Goal: Information Seeking & Learning: Check status

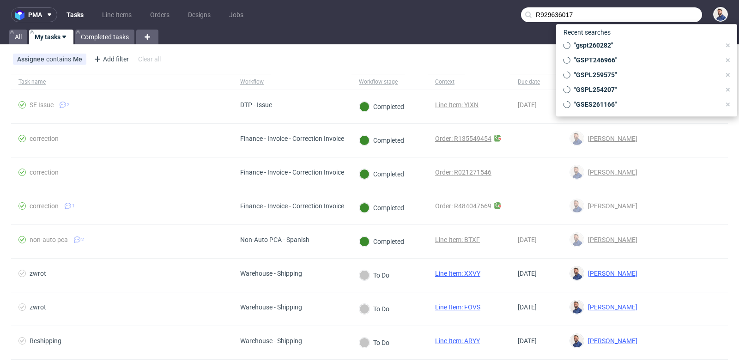
scroll to position [93, 0]
type input "R929636017"
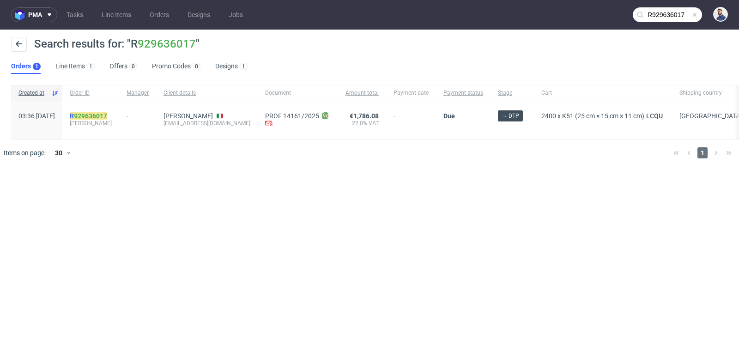
click at [107, 113] on link "929636017" at bounding box center [90, 115] width 33 height 7
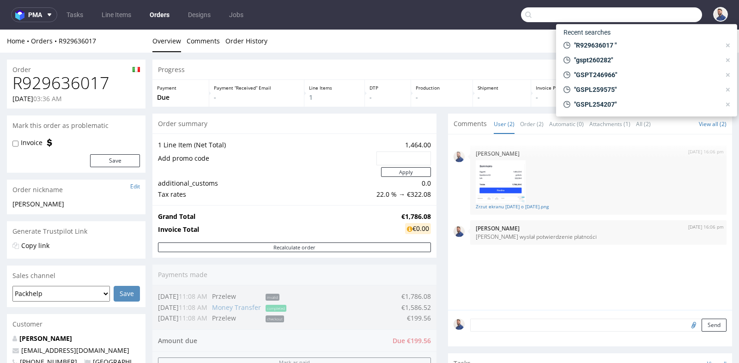
click at [654, 10] on input "text" at bounding box center [611, 14] width 181 height 15
paste input "sandra.seebach@prominate.com"
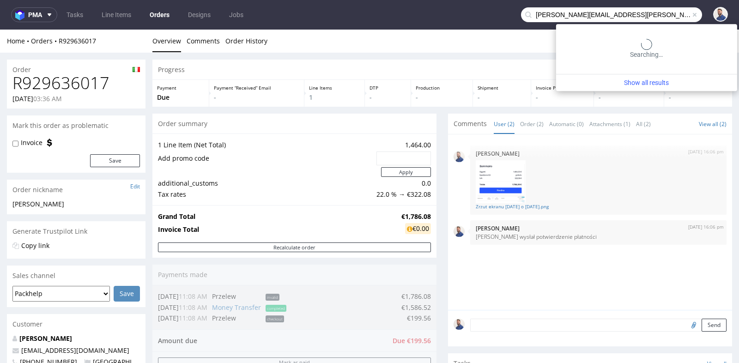
type input "sandra.seebach@prominate.com"
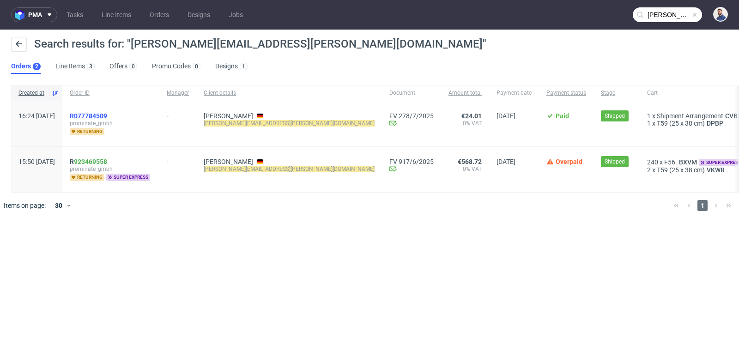
click at [107, 115] on span "R077784509" at bounding box center [88, 115] width 37 height 7
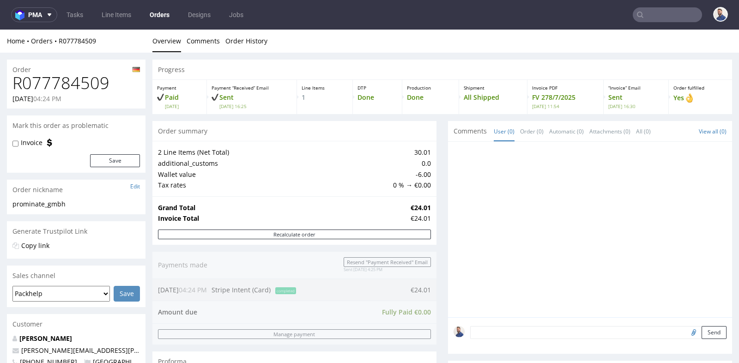
click at [431, 125] on div "Order summary" at bounding box center [294, 131] width 284 height 20
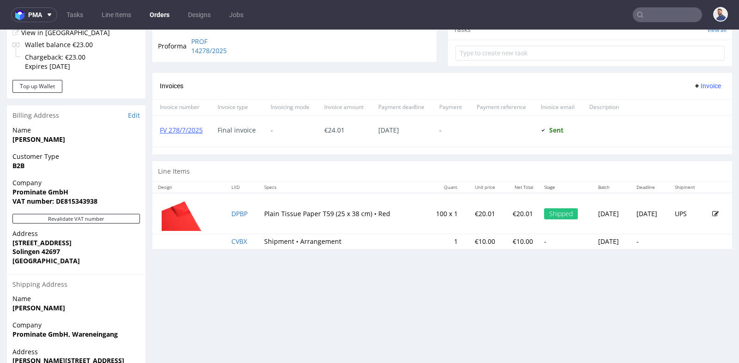
scroll to position [349, 0]
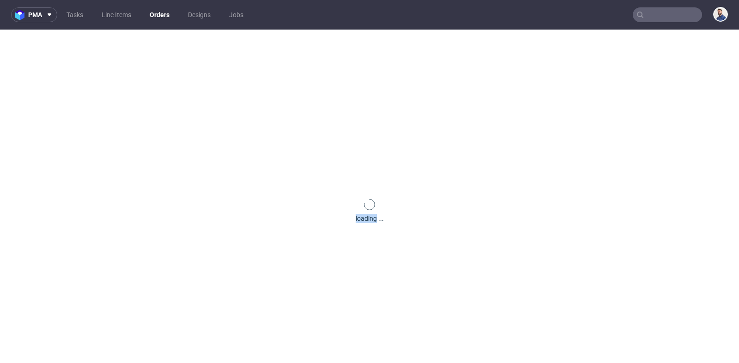
click at [42, 70] on div "loading ..." at bounding box center [369, 211] width 739 height 363
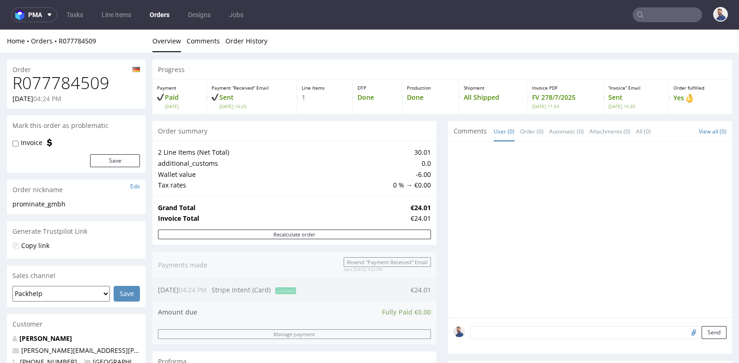
click at [433, 164] on div "Progress Payment Paid Thu 03 Jul Payment “Received” Email Sent Thu 3 Jul 16:25 …" at bounding box center [442, 329] width 580 height 538
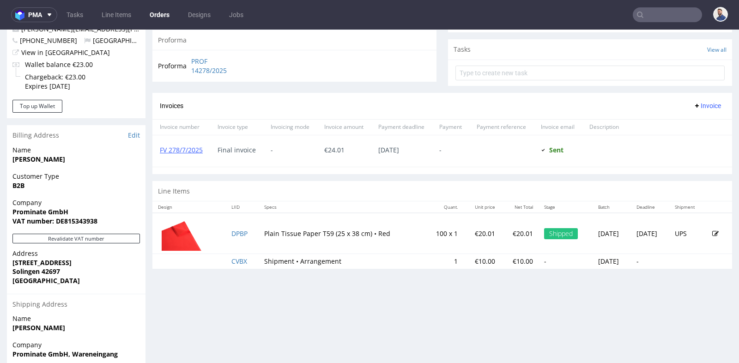
scroll to position [328, 0]
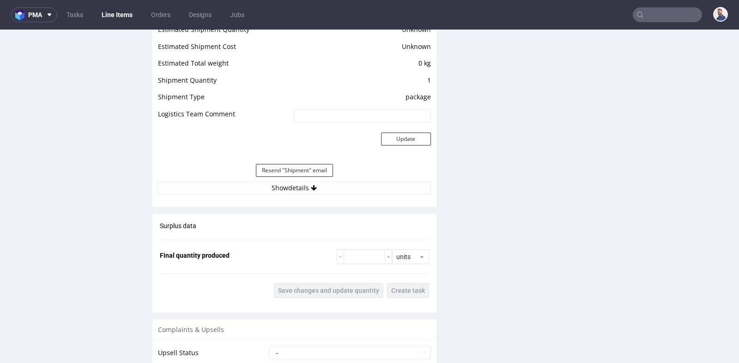
scroll to position [800, 0]
click at [305, 188] on button "Show details" at bounding box center [294, 187] width 273 height 13
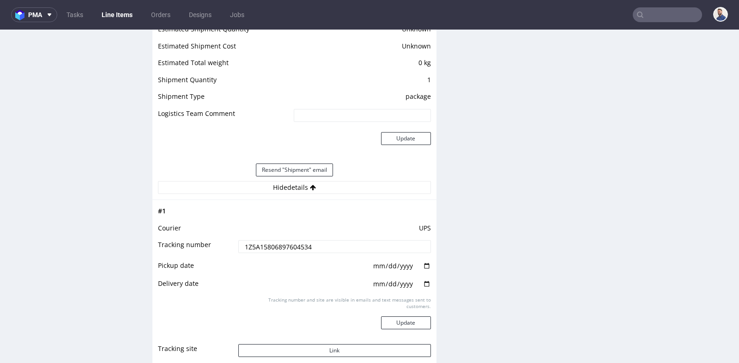
click at [286, 242] on input "1Z5A15806897604534" at bounding box center [334, 246] width 193 height 13
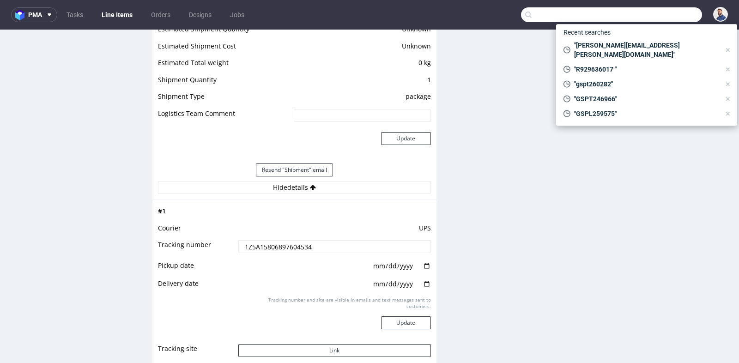
click at [675, 16] on input "text" at bounding box center [611, 14] width 181 height 15
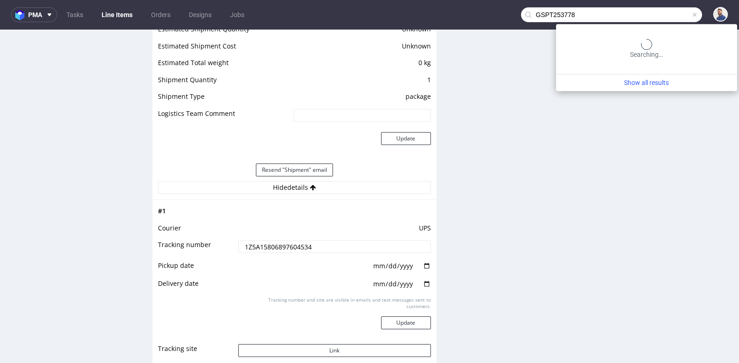
type input "GSPT253778"
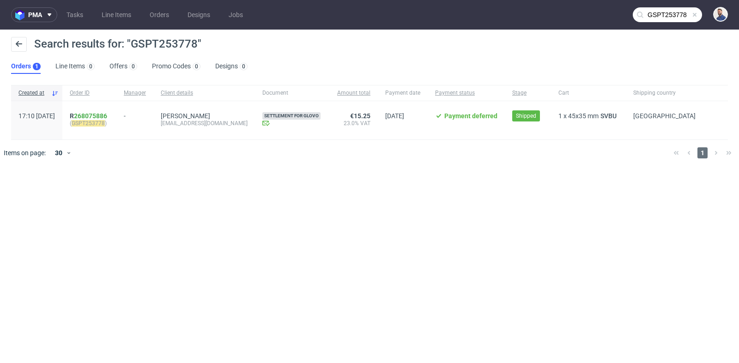
click at [116, 110] on div "R 268075886 ( GSPT253778 )" at bounding box center [89, 120] width 54 height 38
click at [107, 117] on link "268075886" at bounding box center [90, 115] width 33 height 7
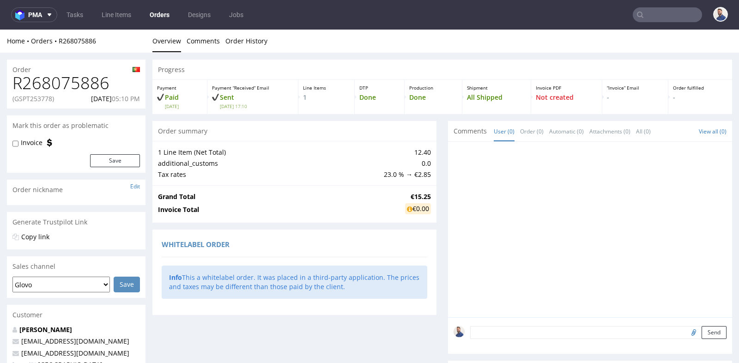
click at [310, 236] on div "Whitelabel order" at bounding box center [295, 246] width 266 height 22
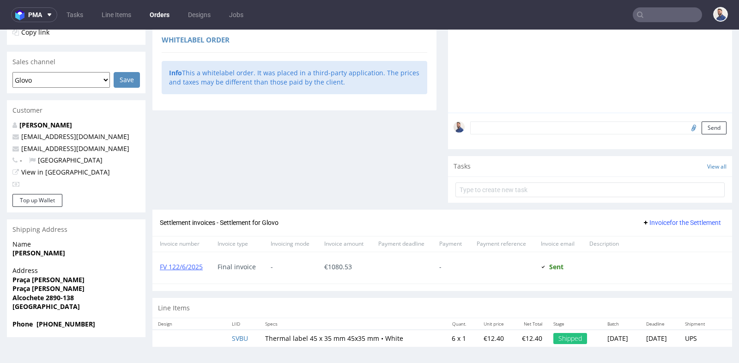
scroll to position [2, 0]
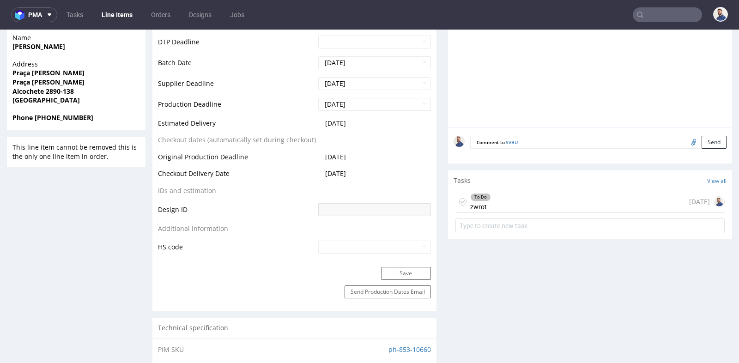
scroll to position [390, 0]
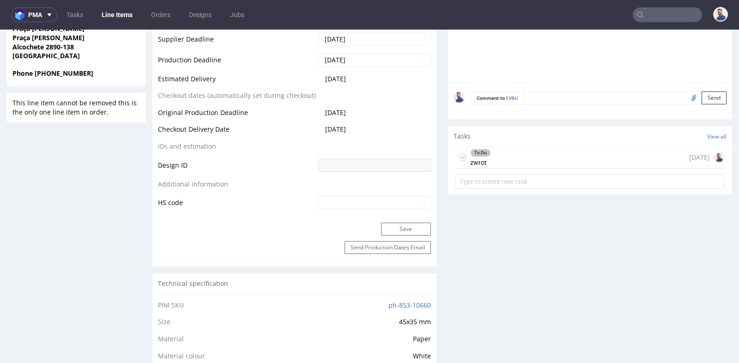
click at [507, 148] on div "To Do zwrot 2 months ago" at bounding box center [589, 158] width 269 height 22
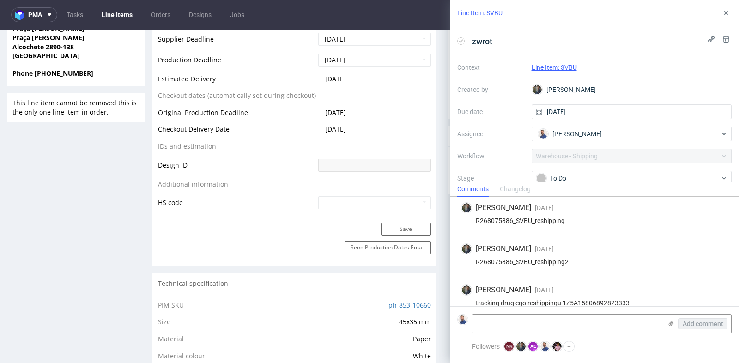
scroll to position [354, 0]
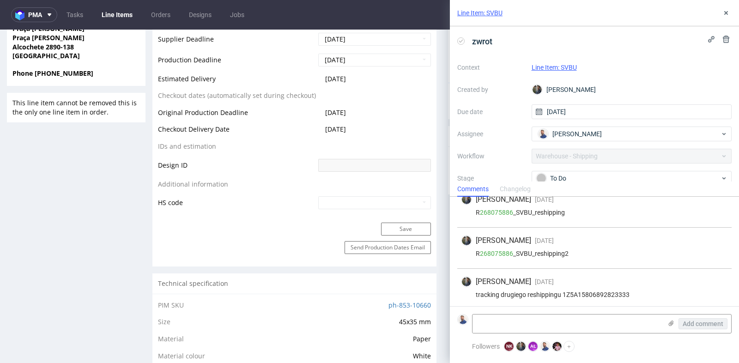
click at [594, 291] on div "tracking drugiego reshippingu 1Z5A15806892823333" at bounding box center [594, 294] width 267 height 7
copy div "1Z5A15806892823333"
click at [718, 10] on div "Line Item: SVBU" at bounding box center [594, 13] width 289 height 26
click at [728, 12] on icon at bounding box center [725, 12] width 7 height 7
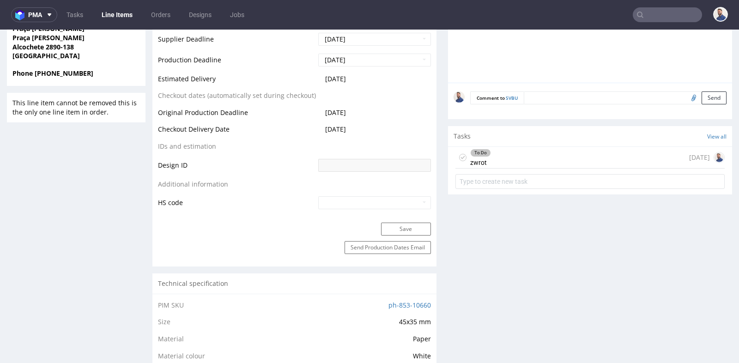
click at [663, 18] on input "text" at bounding box center [667, 14] width 69 height 15
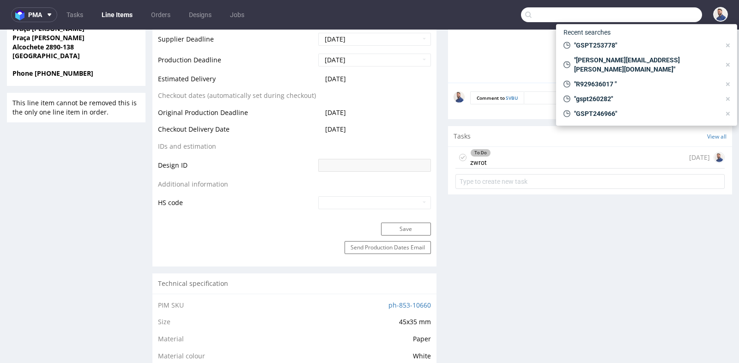
paste input "R181855731"
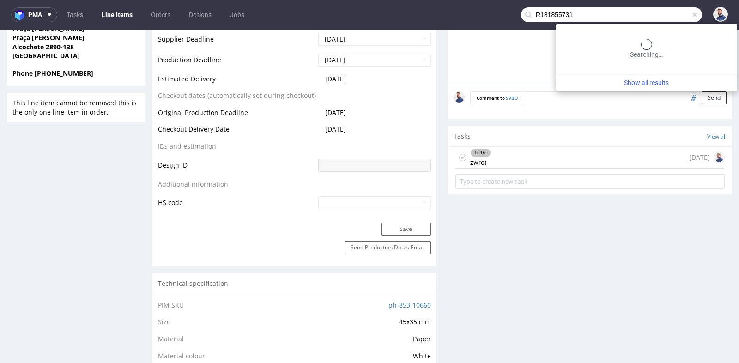
type input "R181855731"
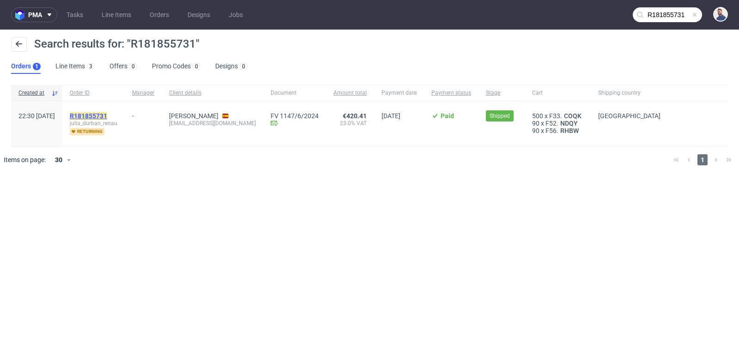
click at [107, 115] on mark "R181855731" at bounding box center [88, 115] width 37 height 7
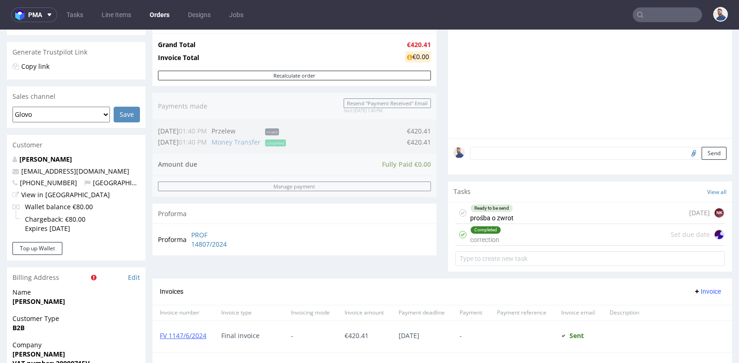
scroll to position [225, 0]
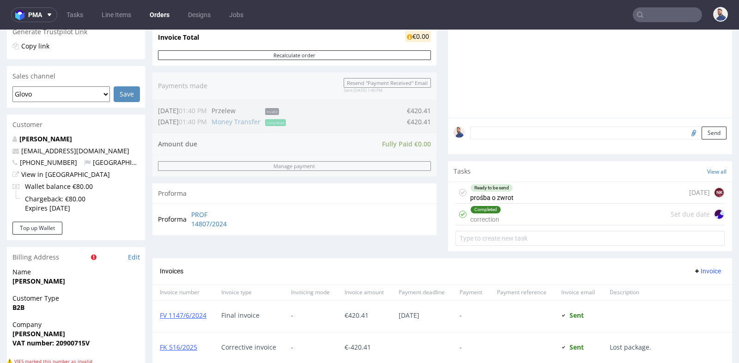
click at [559, 198] on div "Ready to be send prośba o zwrot 15 days ago NK" at bounding box center [589, 193] width 269 height 22
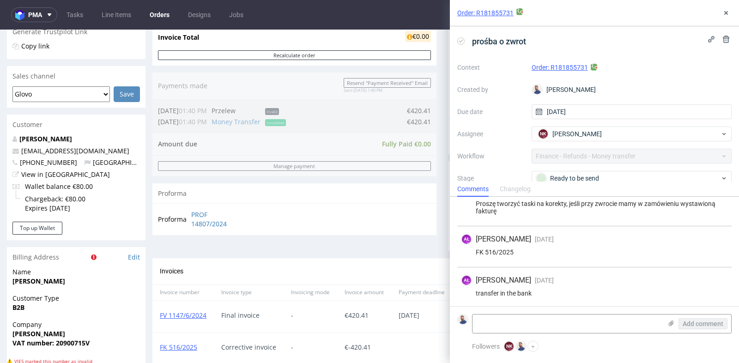
scroll to position [205, 0]
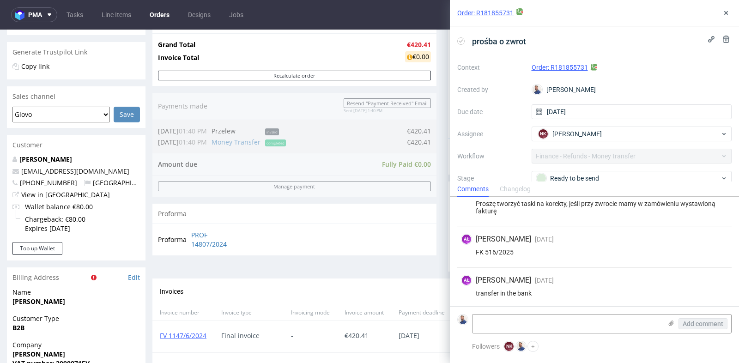
click at [697, 234] on div "AŁ Aleksandra Łętowska 14 days ago 30th Jul 2025, 13:04" at bounding box center [594, 239] width 267 height 11
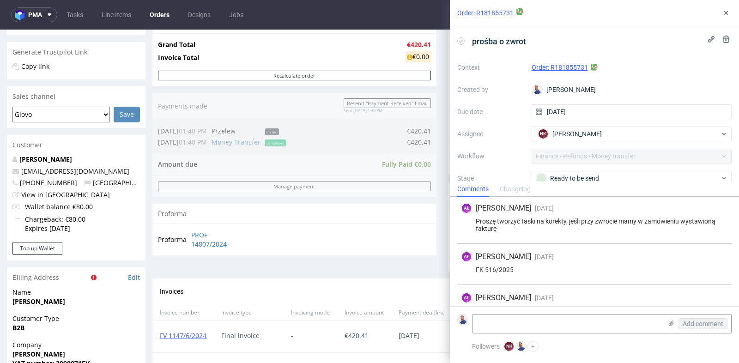
scroll to position [0, 0]
click at [734, 102] on div "prośba o zwrot Context Order: R181855731 Created by Michał Rachański Due date 2…" at bounding box center [594, 103] width 289 height 155
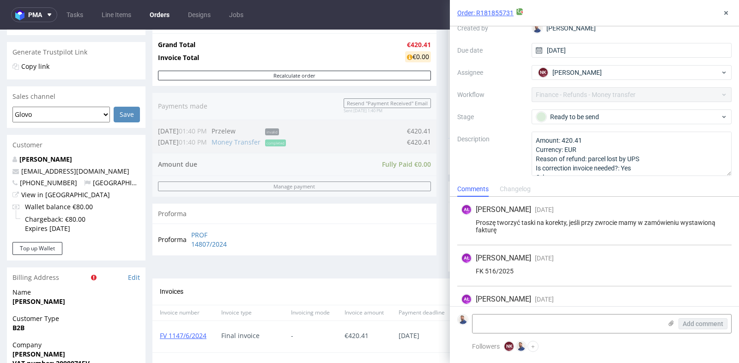
scroll to position [63, 0]
click at [729, 230] on div "AŁ Aleksandra Łętowska 14 days ago 30th Jul 2025, 12:55 Proszę tworzyć taski na…" at bounding box center [594, 221] width 274 height 48
click at [725, 10] on icon at bounding box center [725, 12] width 7 height 7
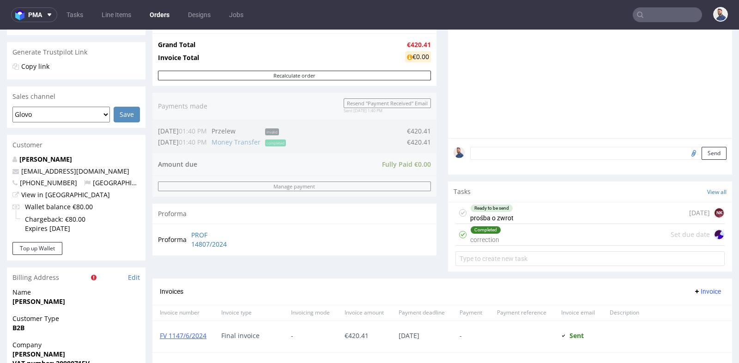
click at [553, 241] on div "Completed correction Set due date" at bounding box center [589, 235] width 269 height 22
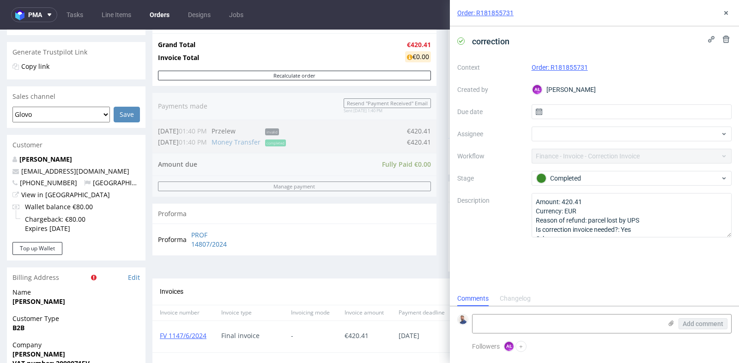
scroll to position [7, 0]
click at [728, 12] on icon at bounding box center [725, 12] width 7 height 7
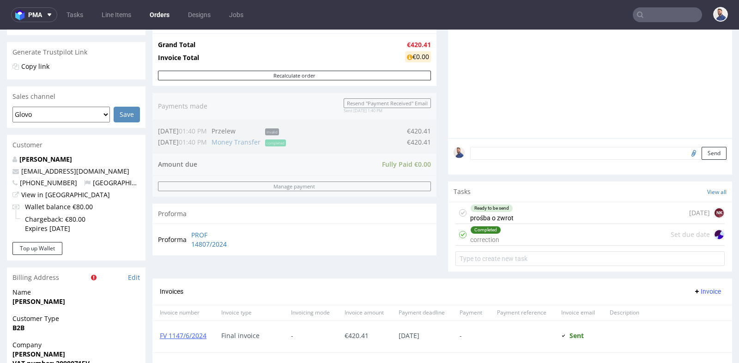
click at [569, 210] on div "Ready to be send prośba o zwrot 15 days ago NK" at bounding box center [589, 213] width 269 height 22
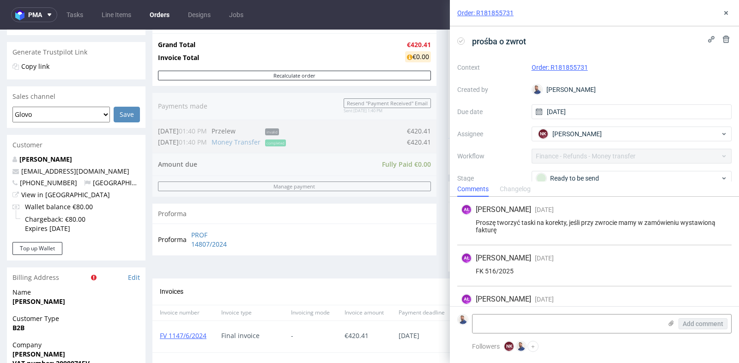
scroll to position [19, 0]
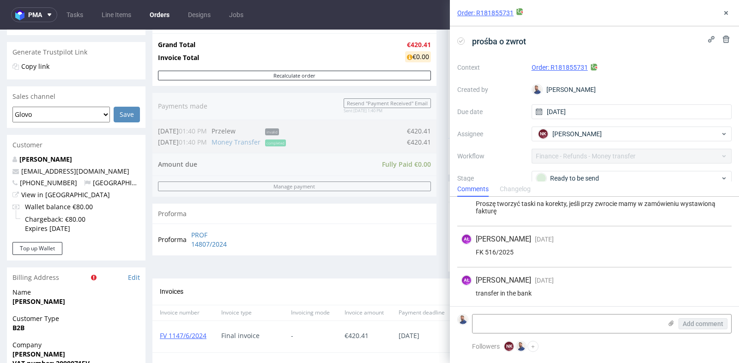
click at [661, 239] on div "AŁ Aleksandra Łętowska 14 days ago 30th Jul 2025, 13:04" at bounding box center [594, 239] width 267 height 11
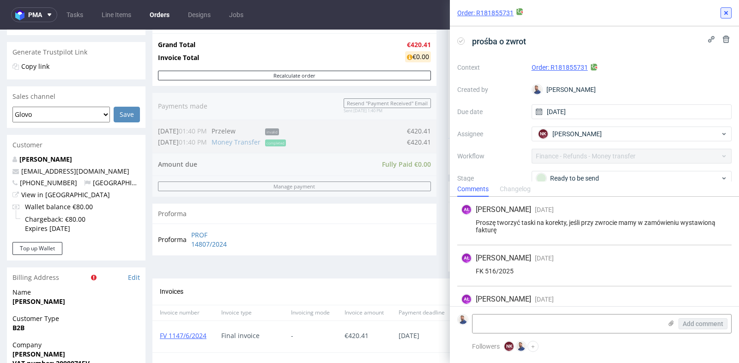
click at [727, 15] on icon at bounding box center [725, 12] width 7 height 7
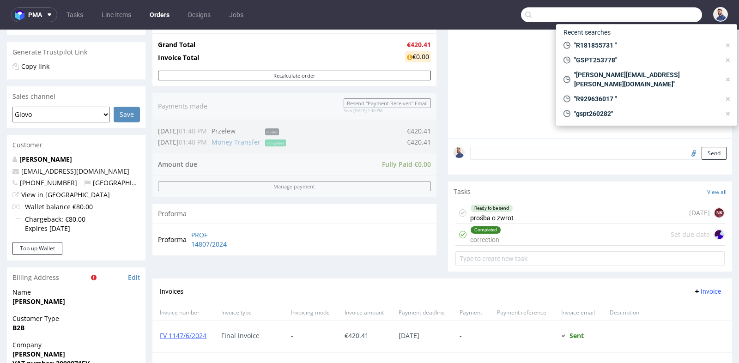
click at [665, 16] on input "text" at bounding box center [611, 14] width 181 height 15
paste input "R916412813"
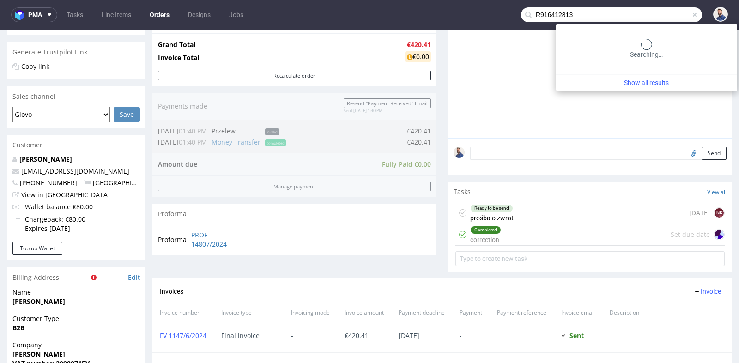
type input "R916412813"
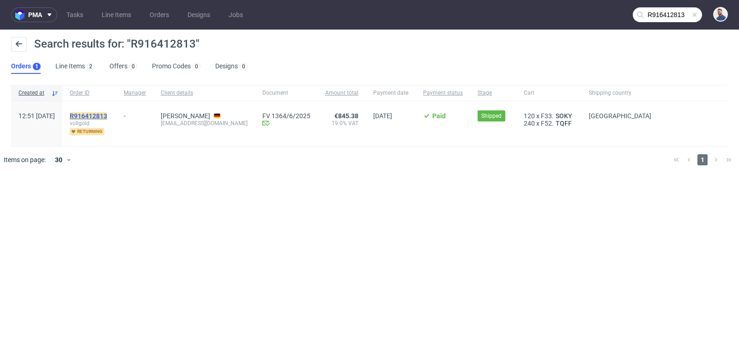
click at [107, 115] on mark "R916412813" at bounding box center [88, 115] width 37 height 7
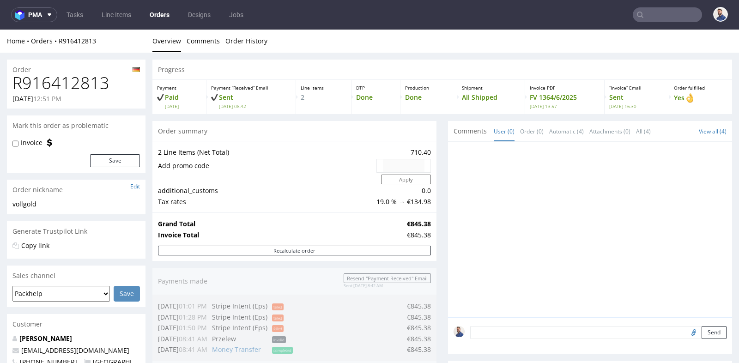
click at [435, 229] on div "Progress Payment Paid Fri 06 Jun Payment “Received” Email Sent Fri 6 Jun 08:42 …" at bounding box center [442, 363] width 580 height 606
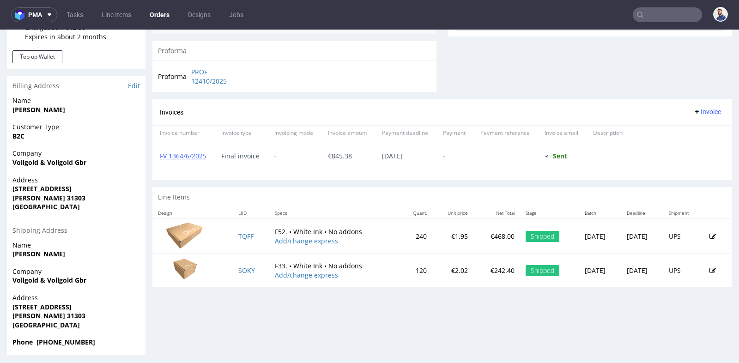
scroll to position [373, 0]
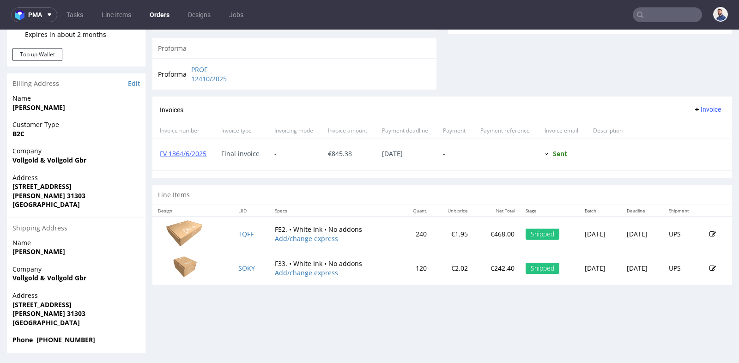
click at [649, 6] on nav "pma Tasks Line Items Orders Designs Jobs" at bounding box center [369, 15] width 739 height 30
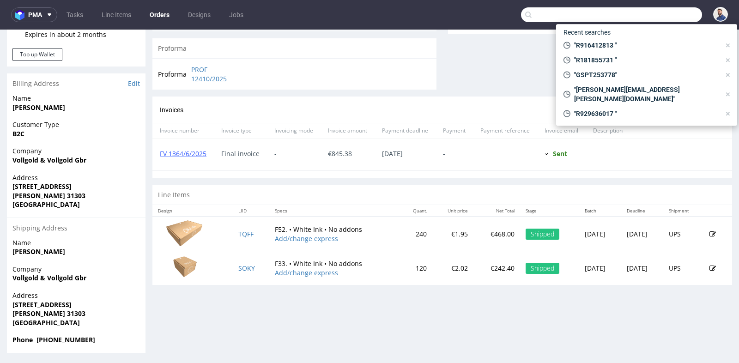
click at [650, 14] on input "text" at bounding box center [611, 14] width 181 height 15
paste input "R241142308"
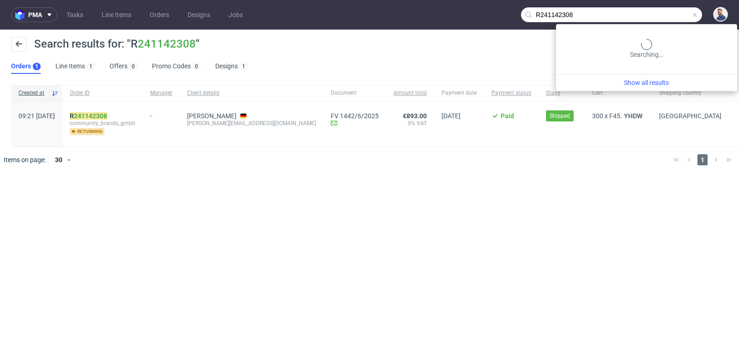
click at [648, 12] on input "R241142308" at bounding box center [611, 14] width 181 height 15
type input "R"
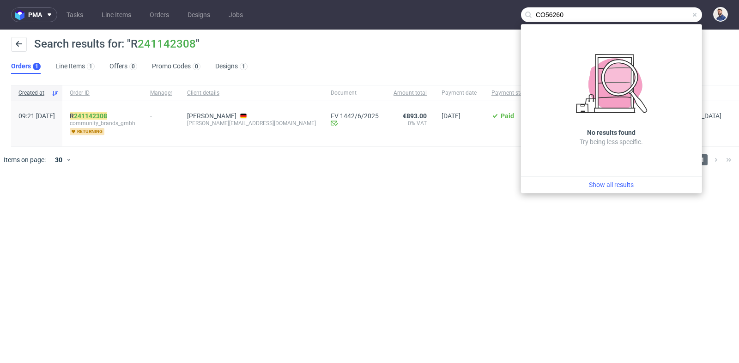
type input "CO56260"
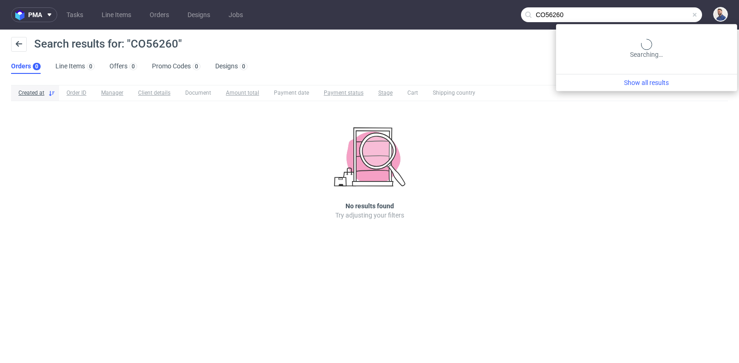
click at [664, 20] on input "CO56260" at bounding box center [611, 14] width 181 height 15
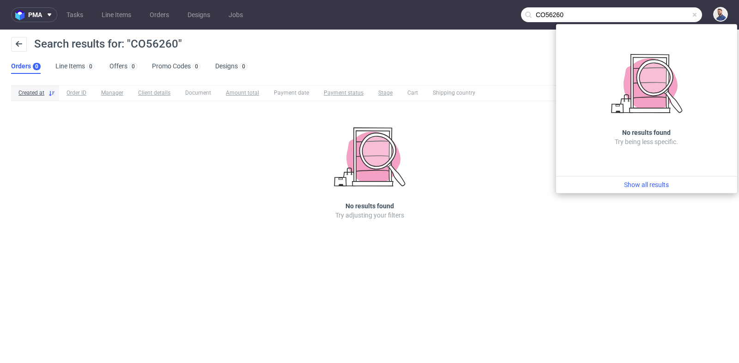
click at [664, 20] on input "CO56260" at bounding box center [611, 14] width 181 height 15
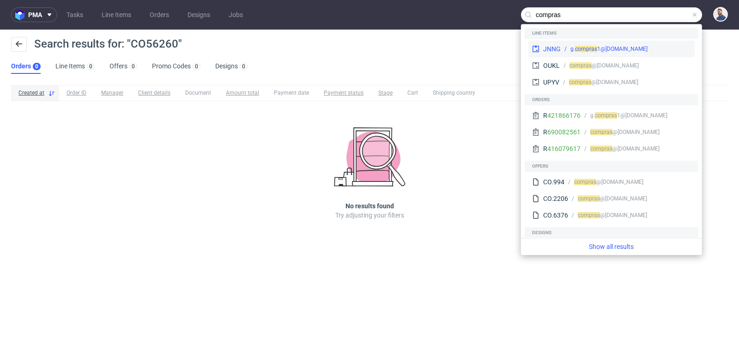
type input "compras"
click at [641, 50] on div "ras 1@camachofabricaciontextil.com" at bounding box center [618, 49] width 58 height 8
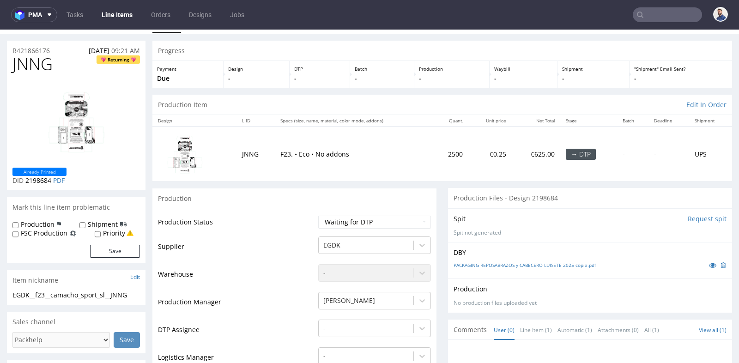
scroll to position [20, 0]
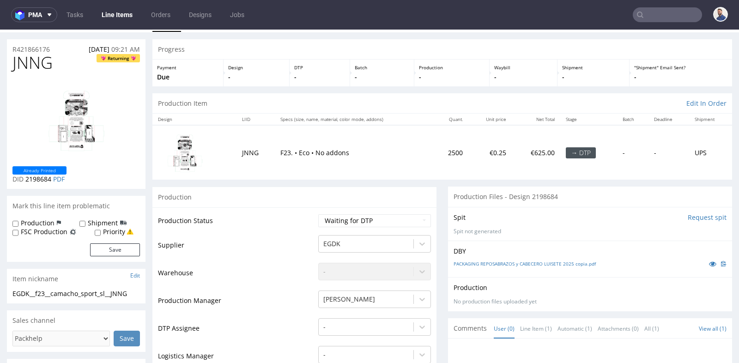
click at [86, 133] on img at bounding box center [76, 120] width 74 height 78
drag, startPoint x: 55, startPoint y: 49, endPoint x: 64, endPoint y: 53, distance: 10.1
click at [64, 53] on section "R421866176 12.08.2025 09:21 AM JNNG Returning Already Printed DID 2198684 PDF" at bounding box center [76, 114] width 139 height 150
click at [140, 113] on div "JNNG Returning Already Printed DID 2198684 PDF" at bounding box center [76, 121] width 139 height 135
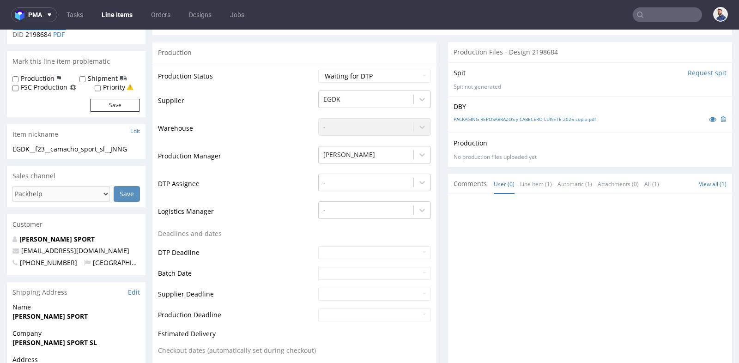
scroll to position [205, 0]
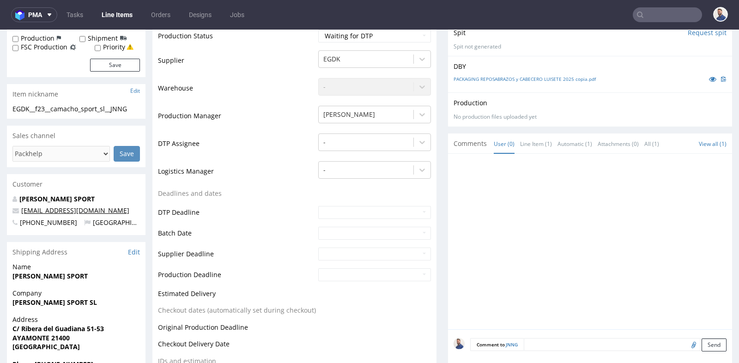
drag, startPoint x: 24, startPoint y: 206, endPoint x: 136, endPoint y: 209, distance: 112.8
click at [136, 209] on p "[EMAIL_ADDRESS][DOMAIN_NAME]" at bounding box center [75, 210] width 127 height 9
copy link ".compras1@camachofabricaciontextil"
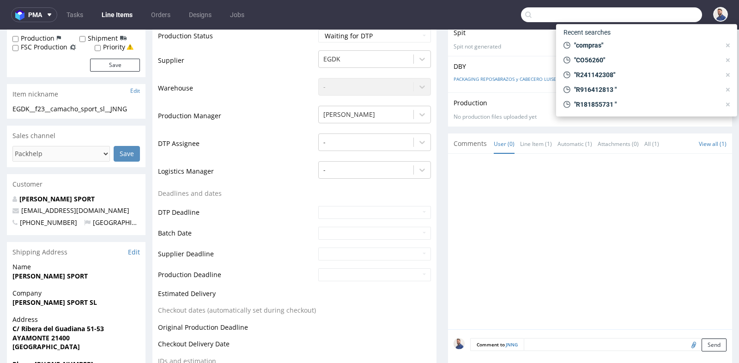
click at [655, 10] on input "text" at bounding box center [611, 14] width 181 height 15
paste input ".compras1@camachofabricaciontextil"
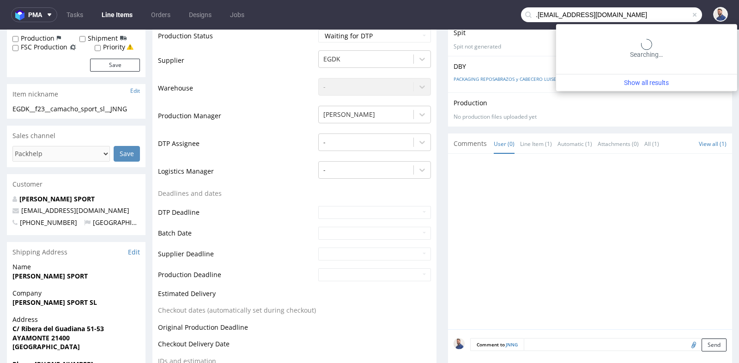
type input ".compras1@camachofabricaciontextil.com"
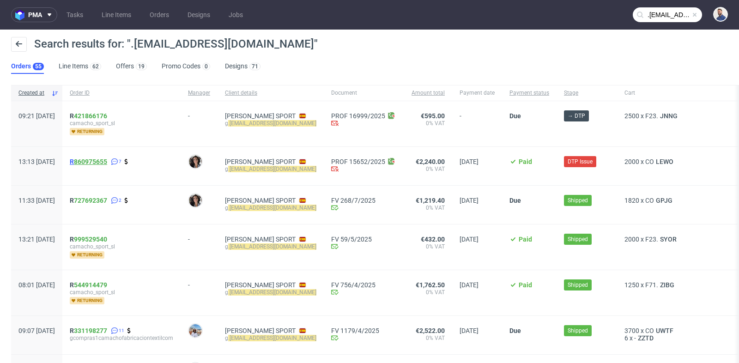
click at [105, 161] on link "860975655" at bounding box center [90, 161] width 33 height 7
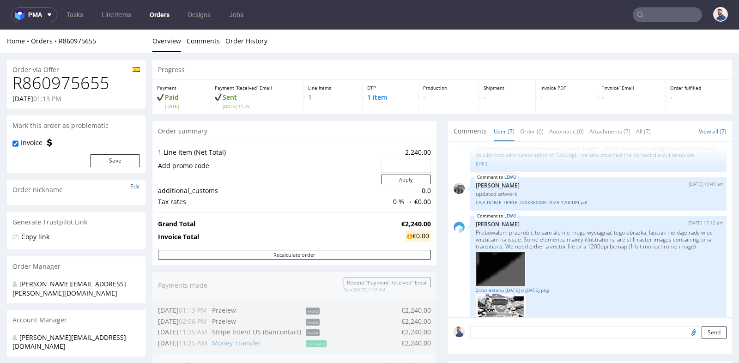
scroll to position [2, 0]
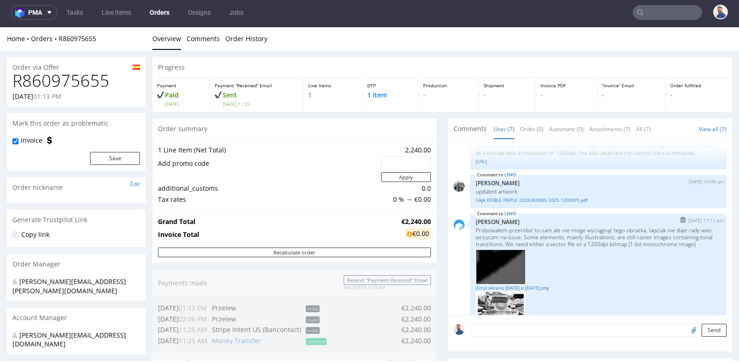
click at [621, 253] on div "Zrzut ekranu 2025-08-12 o 17.05.27.png Zrzut ekranu 2025-08-12 o 17.04.24.png" at bounding box center [598, 287] width 245 height 79
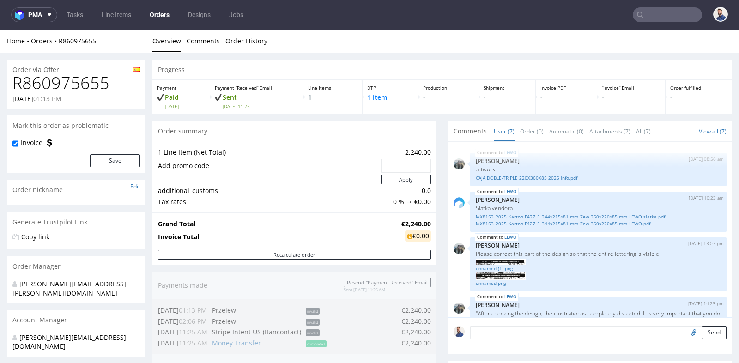
scroll to position [0, 0]
click at [440, 242] on div "Progress Payment Paid Wed 23 Jul Payment “Received” Email Sent Wed 23 Jul 11:25…" at bounding box center [442, 327] width 580 height 534
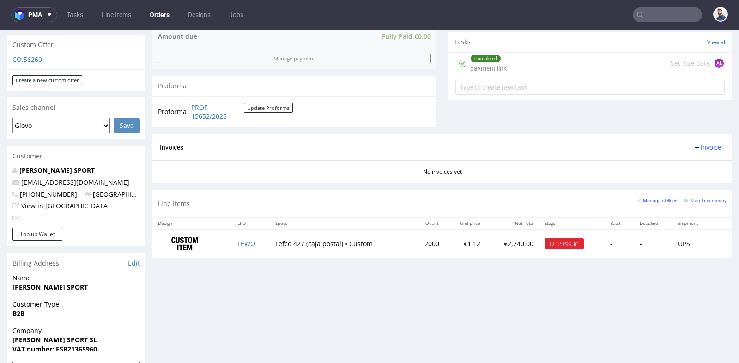
scroll to position [349, 0]
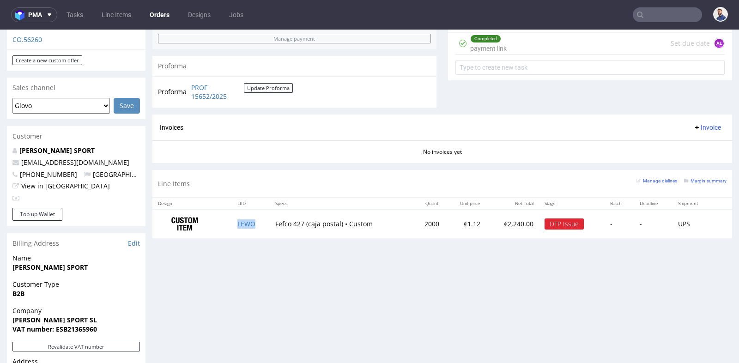
click at [249, 225] on td "LEWO" at bounding box center [251, 223] width 38 height 29
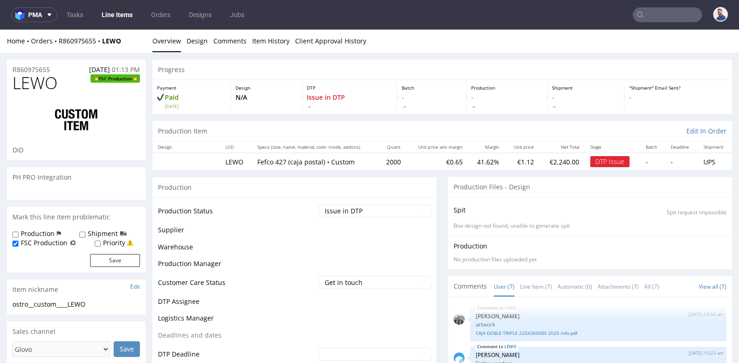
scroll to position [436, 0]
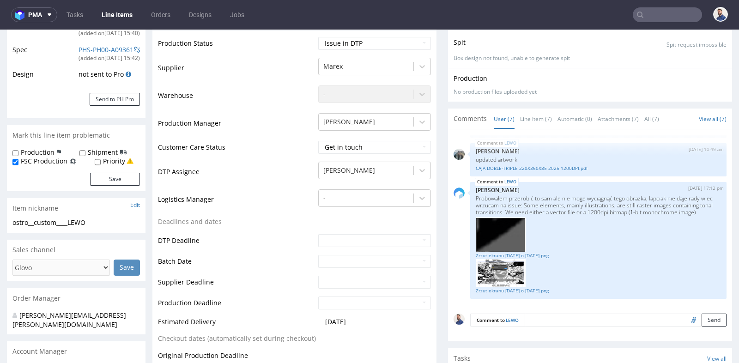
scroll to position [164, 0]
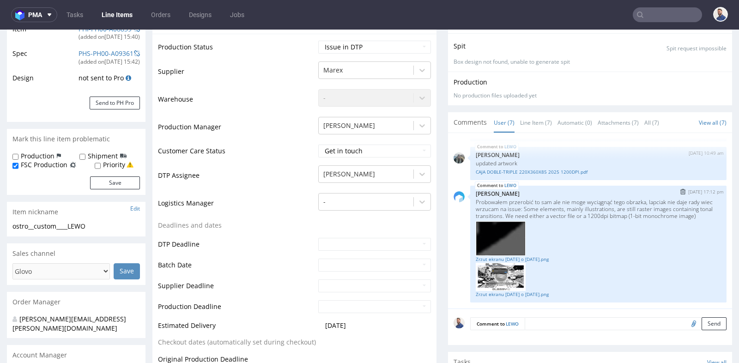
click at [613, 212] on p "Probowałem przerobić to sam ale nie moge wyciągnąć tego obrazka, lapciak nie da…" at bounding box center [598, 209] width 245 height 21
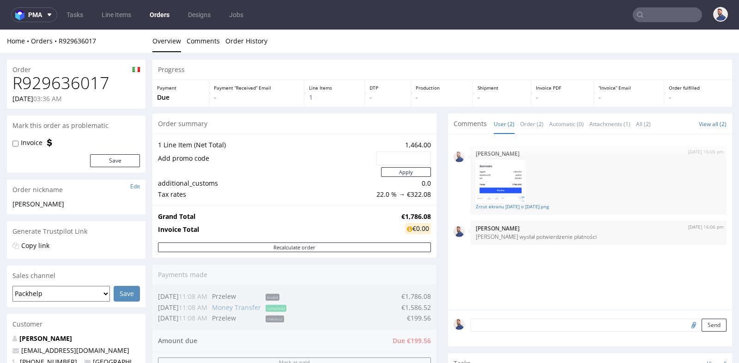
click at [437, 174] on div "Progress Payment Due Payment “Received” Email - Line Items 1 DTP - Production -…" at bounding box center [442, 324] width 580 height 529
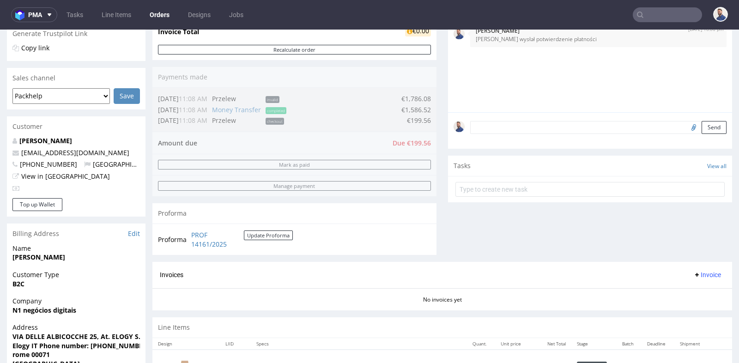
scroll to position [205, 0]
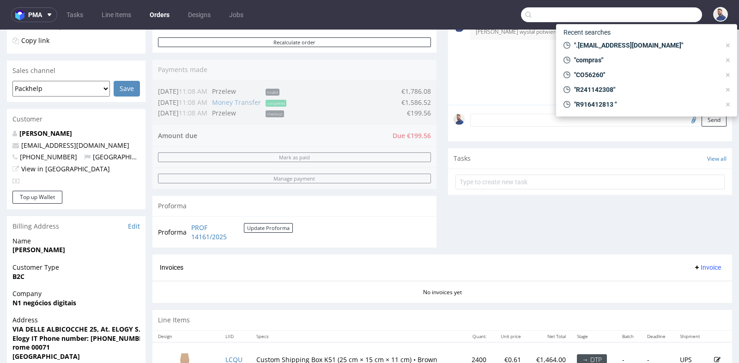
click at [660, 14] on input "text" at bounding box center [611, 14] width 181 height 15
paste input "buglionecamiceria@libero.it"
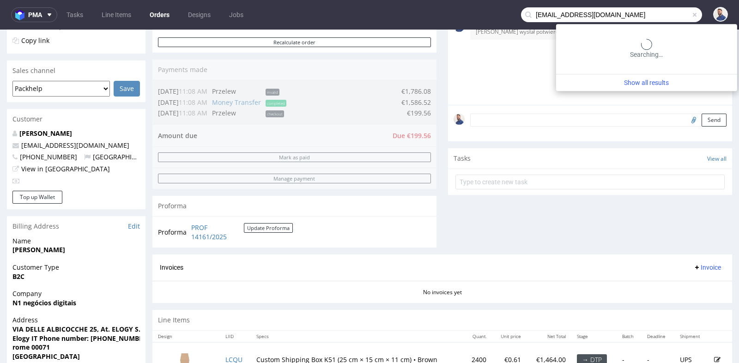
type input "buglionecamiceria@libero.it"
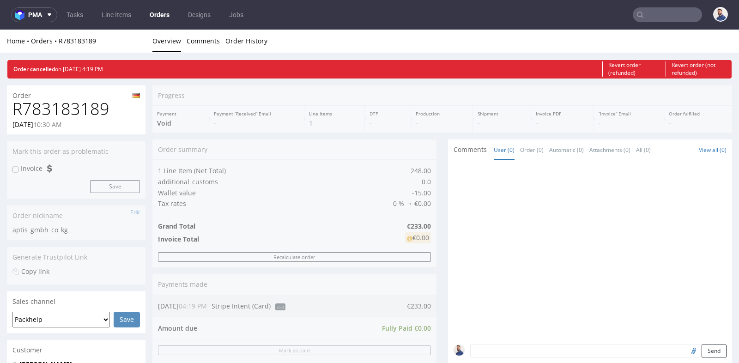
click at [436, 219] on div "Progress Payment Void Payment “Received” Email - Line Items 1 DTP - Production …" at bounding box center [442, 357] width 580 height 544
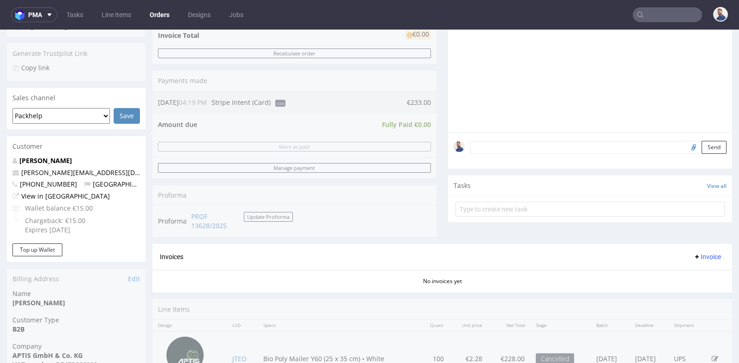
scroll to position [205, 0]
click at [536, 147] on textarea at bounding box center [598, 145] width 256 height 13
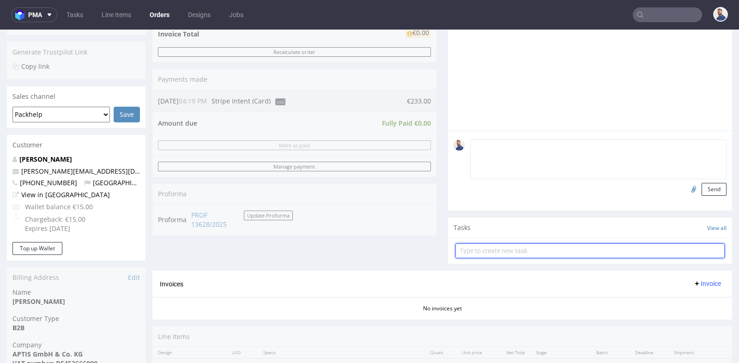
click at [525, 252] on input "text" at bounding box center [589, 250] width 269 height 15
type input "prośba o refund"
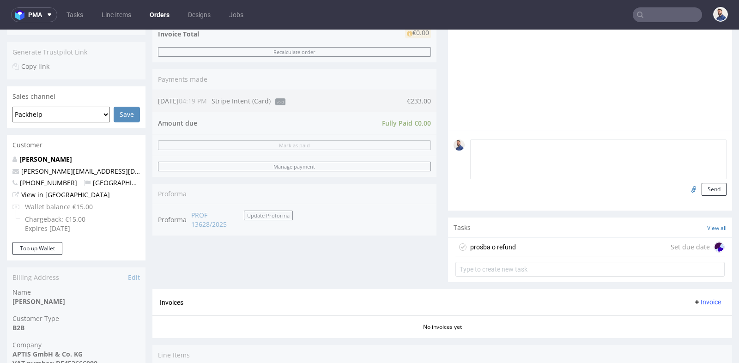
click at [548, 247] on div "prośba o refund Set due date" at bounding box center [589, 247] width 269 height 18
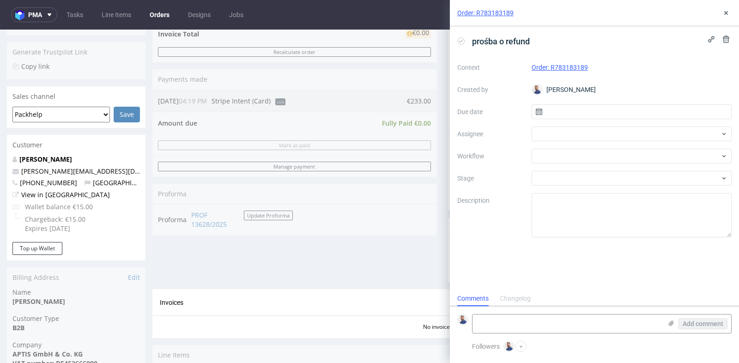
scroll to position [7, 0]
click at [610, 112] on input "text" at bounding box center [632, 111] width 200 height 15
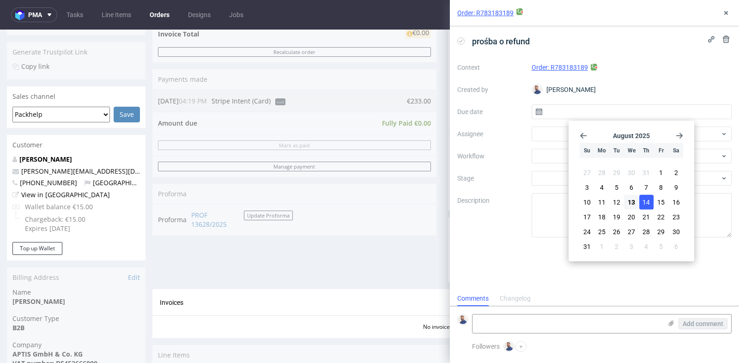
click at [646, 203] on span "14" at bounding box center [645, 202] width 7 height 9
type input "14/08/2025"
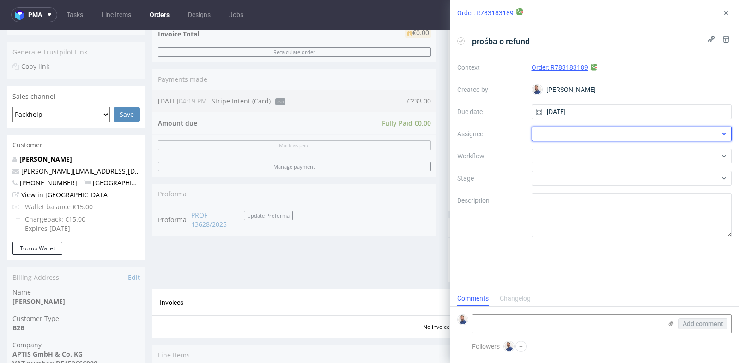
click at [628, 131] on div at bounding box center [632, 134] width 200 height 15
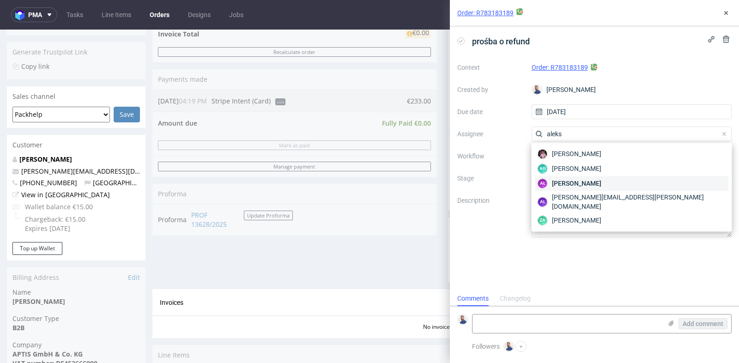
type input "aleks"
click at [619, 179] on div "AŁ Aleksandra Łętowska" at bounding box center [631, 183] width 193 height 15
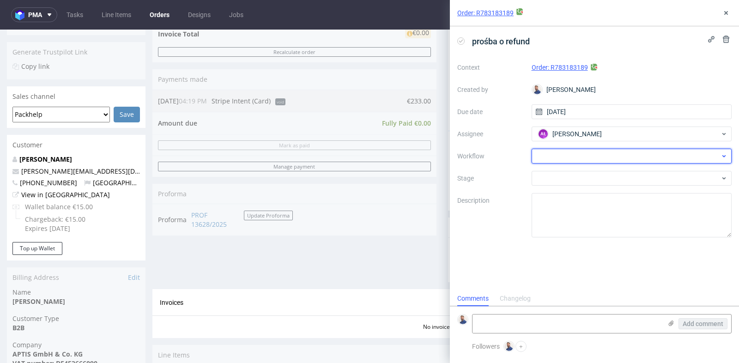
click at [630, 160] on div at bounding box center [632, 156] width 200 height 15
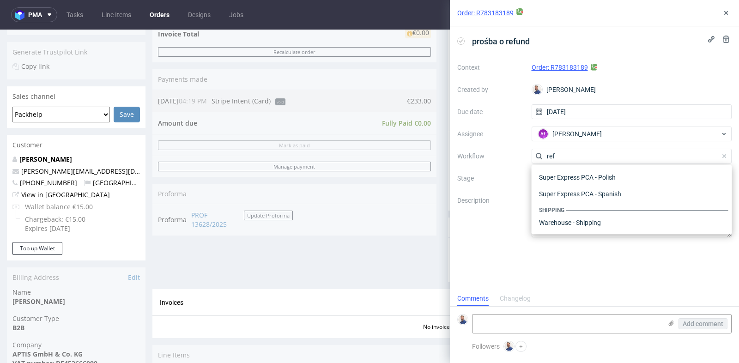
scroll to position [49, 0]
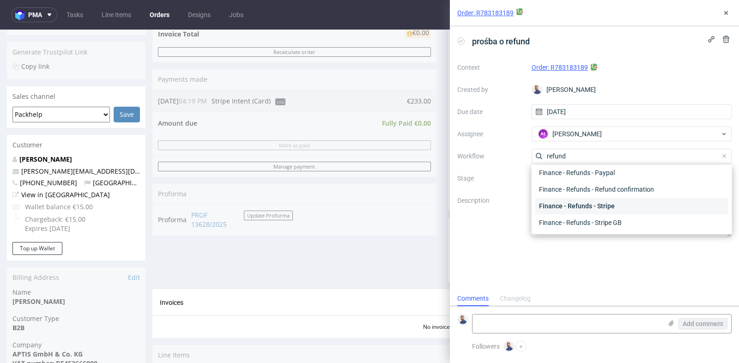
type input "refund"
click at [617, 202] on div "Finance - Refunds - Stripe" at bounding box center [631, 206] width 193 height 17
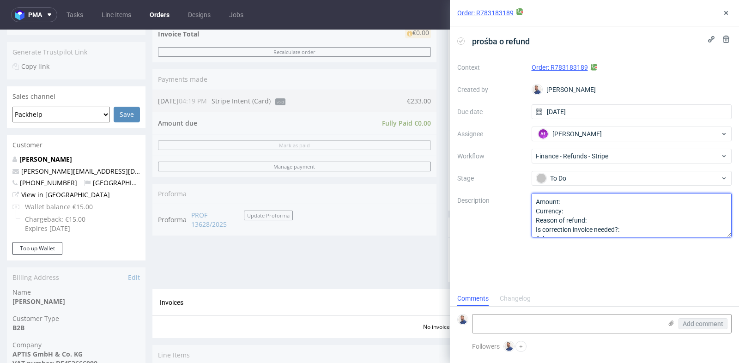
click at [625, 201] on textarea "Amount: Currency: Reason of refund: Is correction invoice needed?: Other:" at bounding box center [632, 215] width 200 height 44
click at [622, 210] on textarea "Amount: Currency: Reason of refund: Is correction invoice needed?: Other:" at bounding box center [632, 215] width 200 height 44
click at [624, 219] on textarea "Amount: Currency: Reason of refund: Is correction invoice needed?: Other:" at bounding box center [632, 215] width 200 height 44
click at [633, 229] on textarea "Amount: Currency: Reason of refund: Is correction invoice needed?: Other:" at bounding box center [632, 215] width 200 height 44
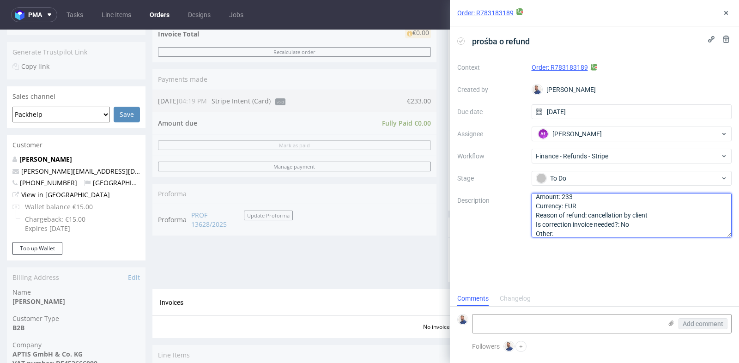
type textarea "Amount: 233 Currency: EUR Reason of refund: cancellation by client Is correctio…"
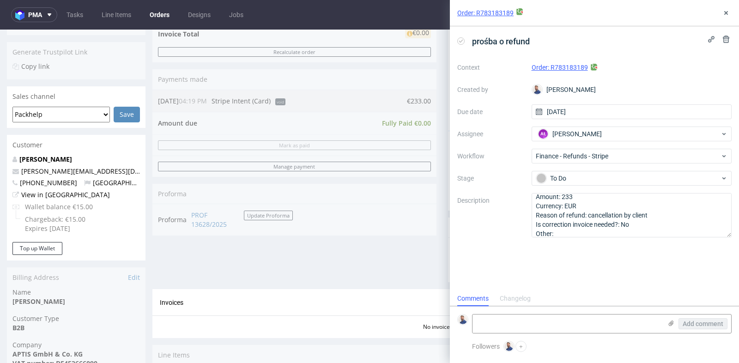
click at [591, 275] on div "prośba o refund Context Order: R783183189 Created by Michał Rachański Due date …" at bounding box center [594, 158] width 289 height 265
click at [726, 13] on icon at bounding box center [725, 12] width 7 height 7
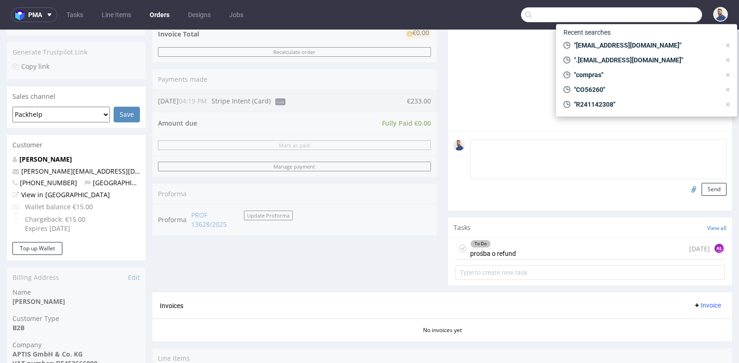
click at [666, 10] on input "text" at bounding box center [611, 14] width 181 height 15
paste input "R993179078"
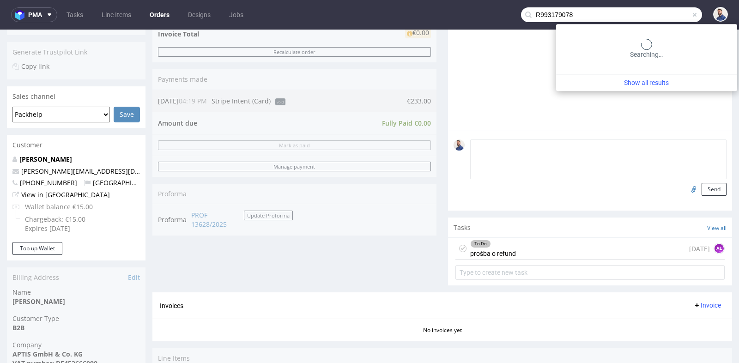
type input "R993179078"
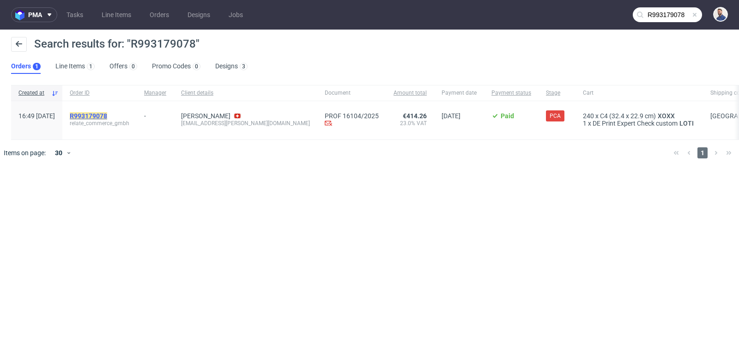
click at [107, 115] on mark "R993179078" at bounding box center [88, 115] width 37 height 7
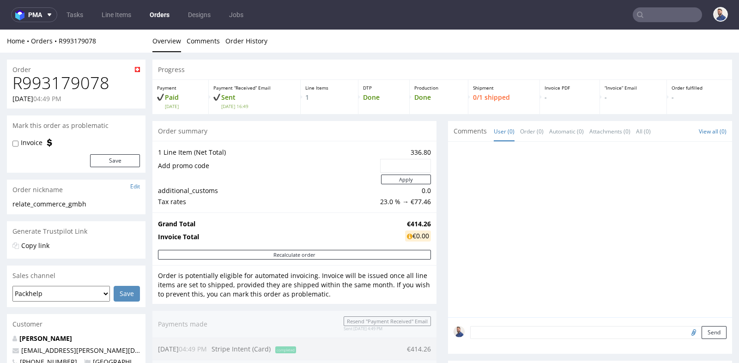
click at [441, 135] on div "Progress Payment Paid Tue 29 Jul Payment “Received” Email Sent Tue 29 Jul 16:49…" at bounding box center [442, 345] width 580 height 571
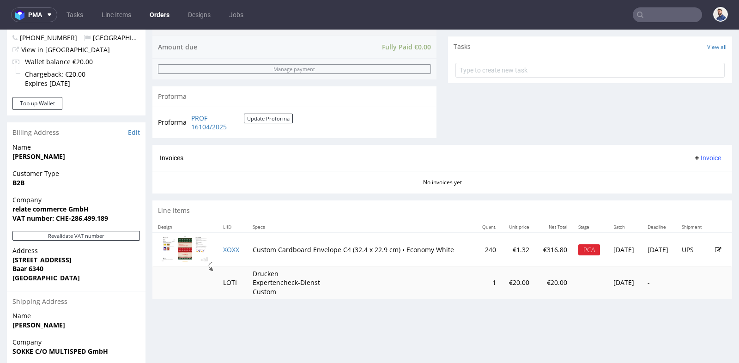
scroll to position [328, 0]
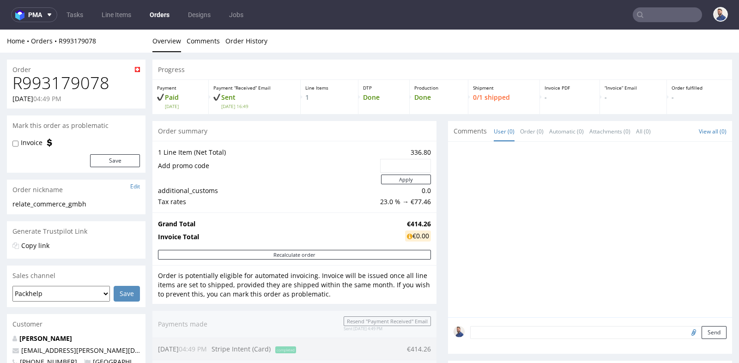
type input "R993179078"
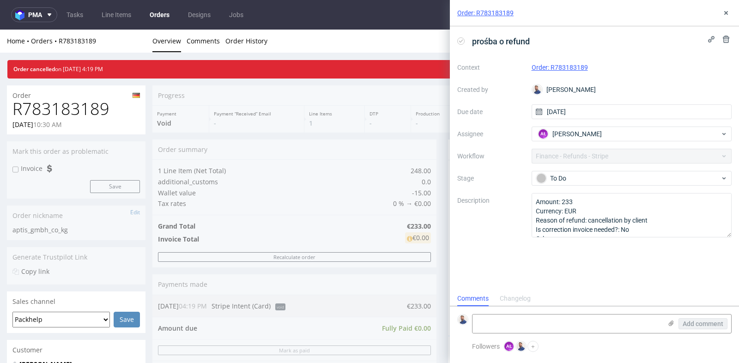
scroll to position [7, 0]
click at [726, 12] on use at bounding box center [726, 13] width 4 height 4
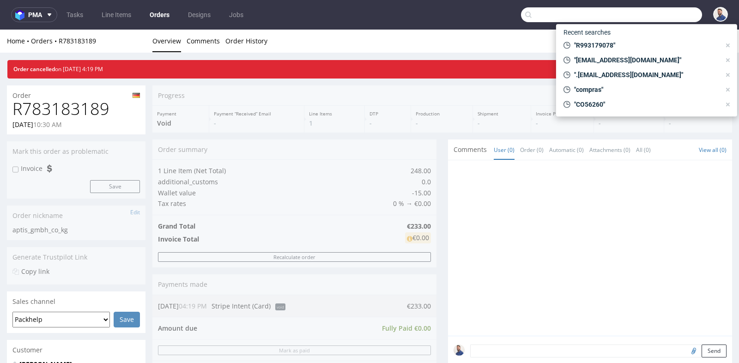
click at [654, 19] on input "text" at bounding box center [611, 14] width 181 height 15
paste input "R386808460"
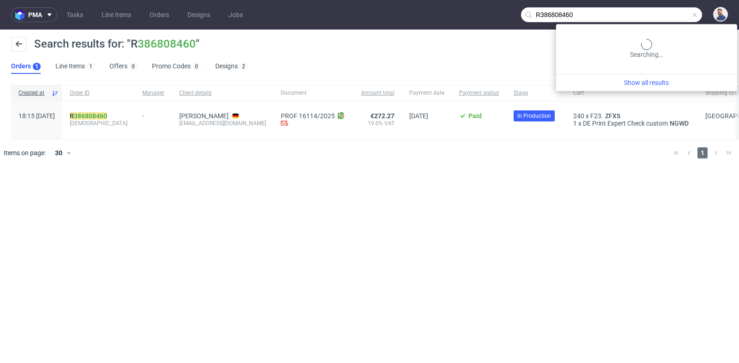
click at [660, 11] on input "R386808460" at bounding box center [611, 14] width 181 height 15
paste input "550760902"
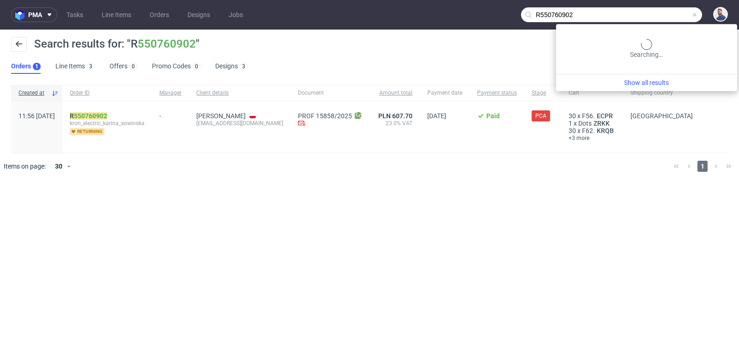
click at [652, 12] on input "R550760902" at bounding box center [611, 14] width 181 height 15
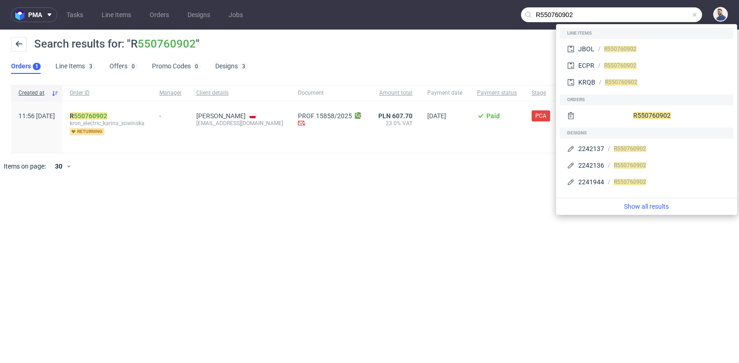
click at [652, 12] on input "R550760902" at bounding box center [611, 14] width 181 height 15
paste input "632638556"
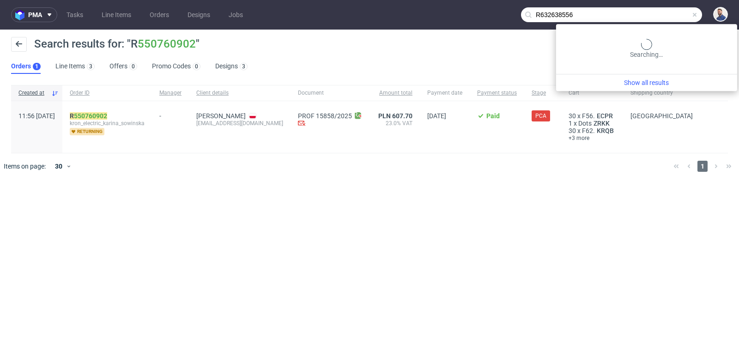
type input "R632638556"
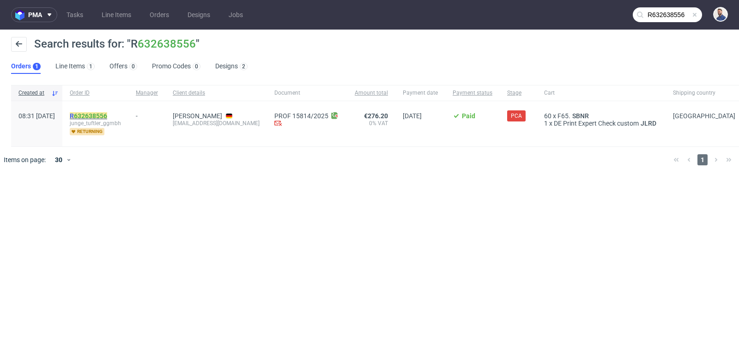
click at [107, 112] on mark "R 632638556" at bounding box center [88, 115] width 37 height 7
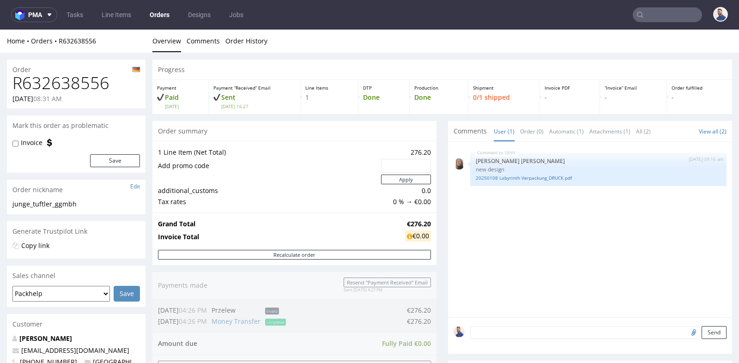
click at [442, 232] on div "Progress Payment Paid Thu 24 Jul Payment “Received” Email Sent Thu 24 Jul 16:27…" at bounding box center [442, 330] width 580 height 541
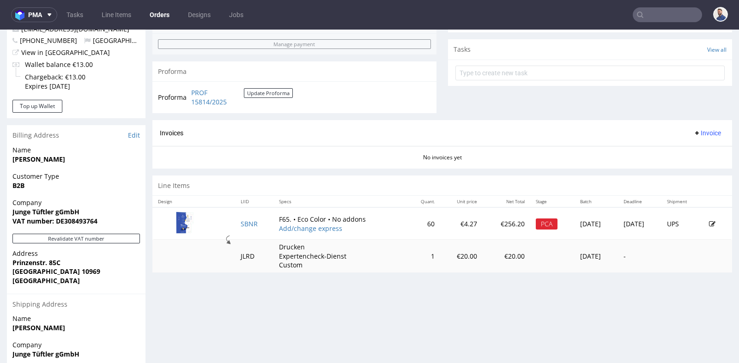
scroll to position [328, 0]
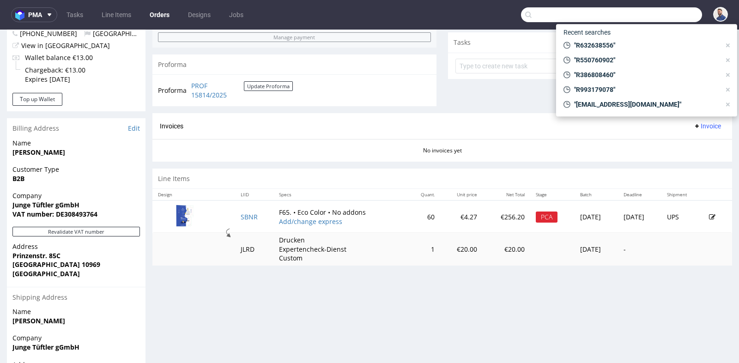
click at [657, 11] on input "text" at bounding box center [611, 14] width 181 height 15
paste input "office@alina-cosmetics.com"
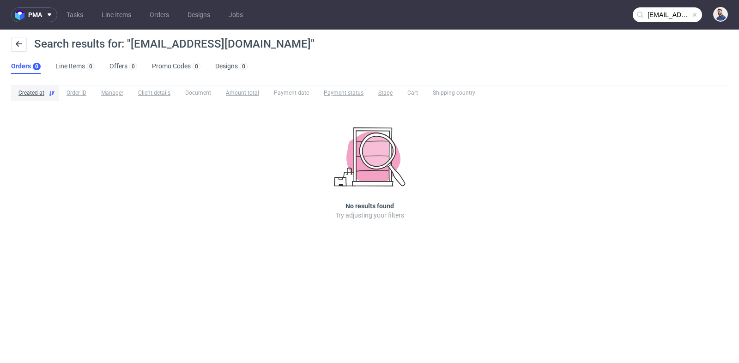
click at [659, 15] on input "office@alina-cosmetics.com" at bounding box center [667, 14] width 69 height 15
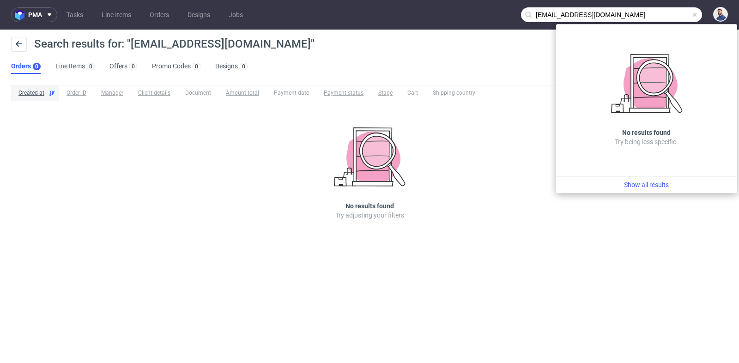
drag, startPoint x: 551, startPoint y: 16, endPoint x: 528, endPoint y: 16, distance: 22.6
click at [528, 16] on div "office@alina-cosmetics.com" at bounding box center [611, 14] width 181 height 15
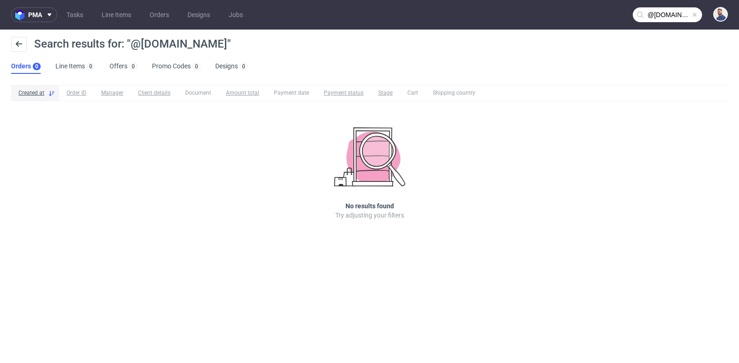
click at [672, 12] on input "@alina-cosmetics.com" at bounding box center [667, 14] width 69 height 15
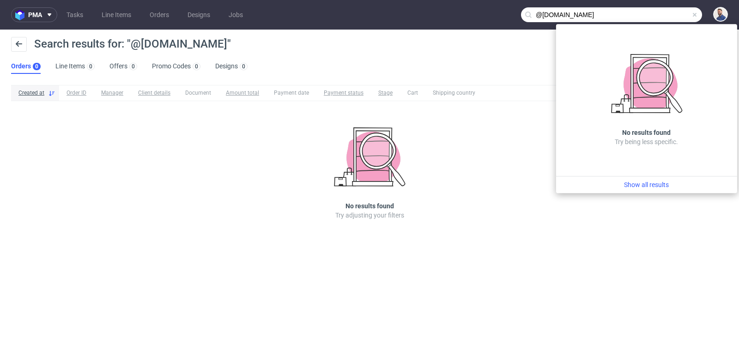
click at [643, 15] on input "@alina-cosmetics.com" at bounding box center [611, 14] width 181 height 15
type input "@alina-cosmetics"
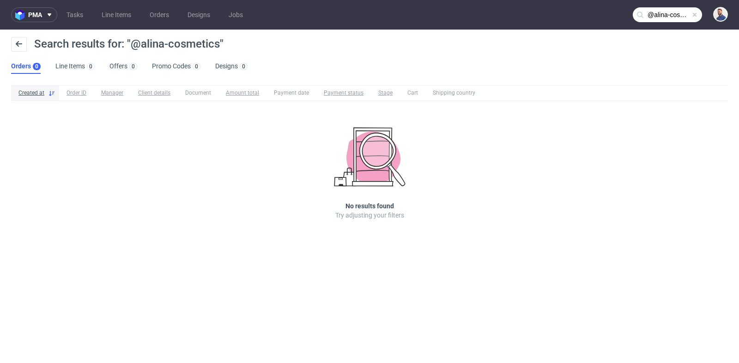
click at [674, 16] on input "@alina-cosmetics" at bounding box center [667, 14] width 69 height 15
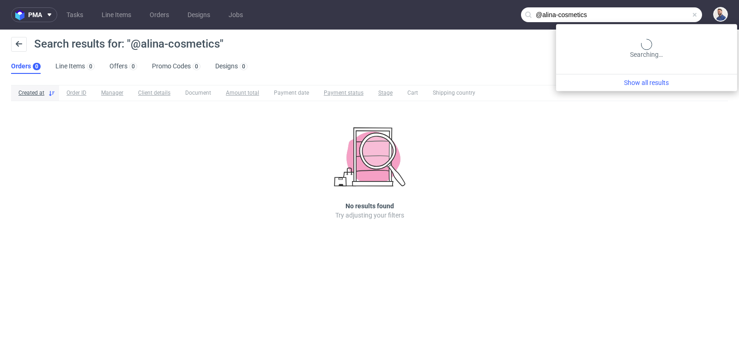
click at [674, 16] on input "@alina-cosmetics" at bounding box center [611, 14] width 181 height 15
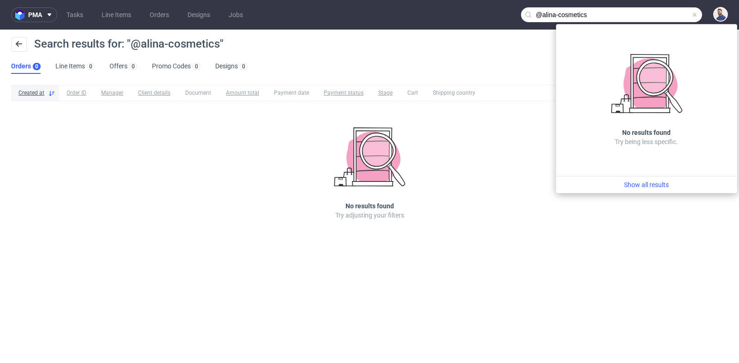
click at [674, 16] on input "@alina-cosmetics" at bounding box center [611, 14] width 181 height 15
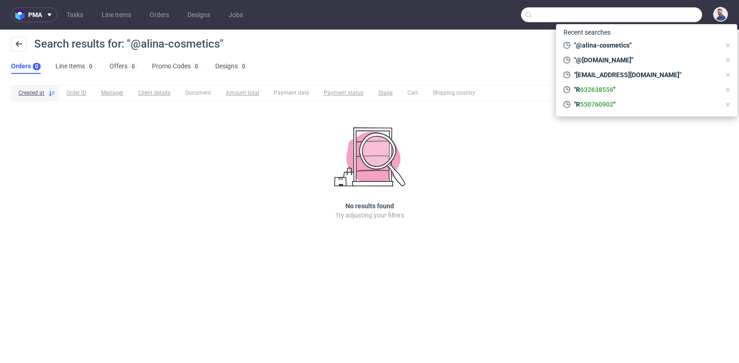
paste input "mail@goodwilhelm.com"
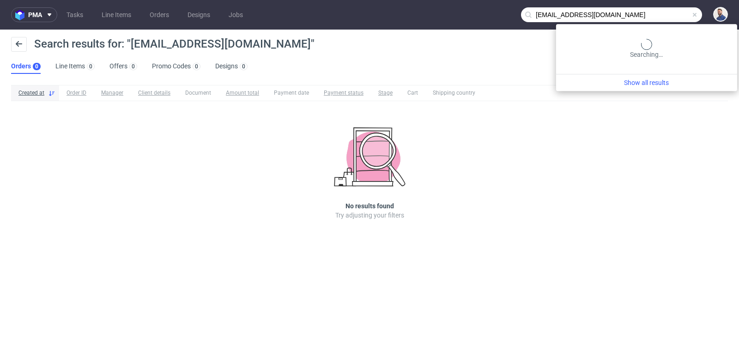
click at [647, 18] on input "mail@goodwilhelm.com" at bounding box center [611, 14] width 181 height 15
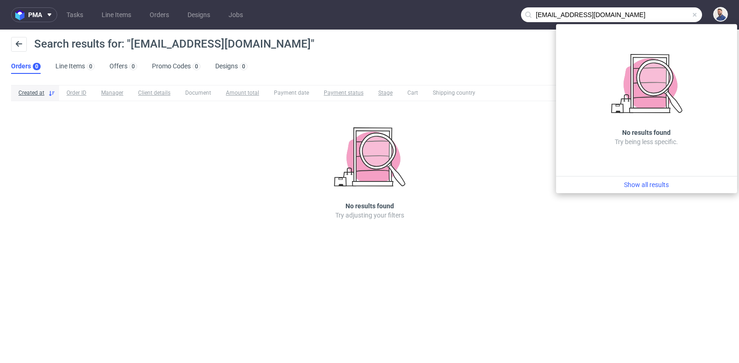
drag, startPoint x: 550, startPoint y: 14, endPoint x: 525, endPoint y: 13, distance: 24.5
click at [525, 13] on div "mail@goodwilhelm.com" at bounding box center [611, 14] width 181 height 15
type input "@goodwilhelm.com"
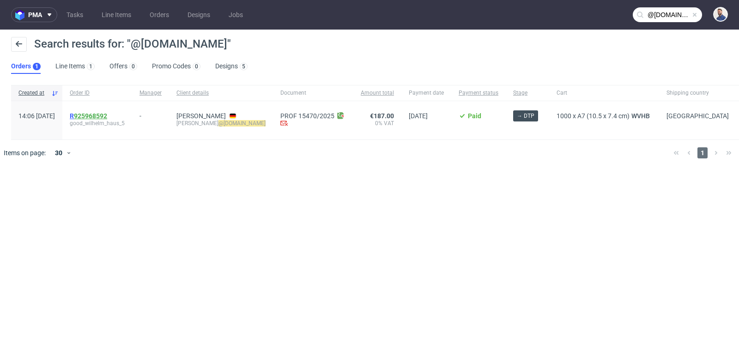
click at [107, 116] on link "925968592" at bounding box center [90, 115] width 33 height 7
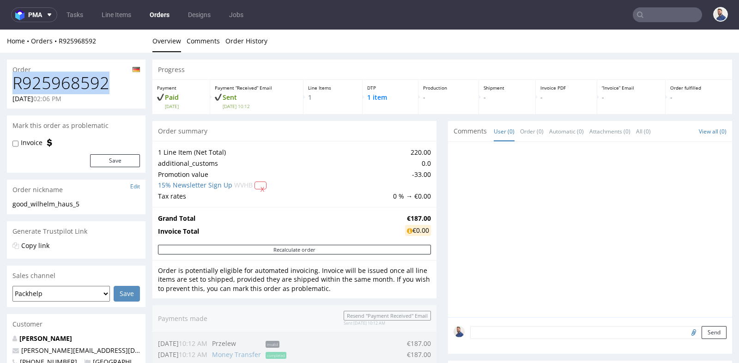
drag, startPoint x: 116, startPoint y: 84, endPoint x: 17, endPoint y: 83, distance: 99.3
click at [17, 83] on h1 "R925968592" at bounding box center [75, 83] width 127 height 18
copy h1 "R925968592"
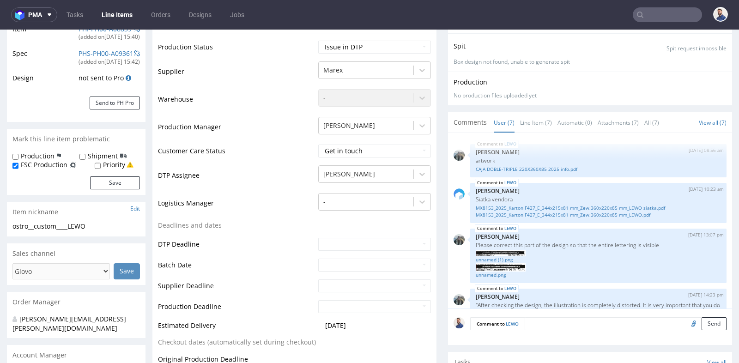
scroll to position [436, 0]
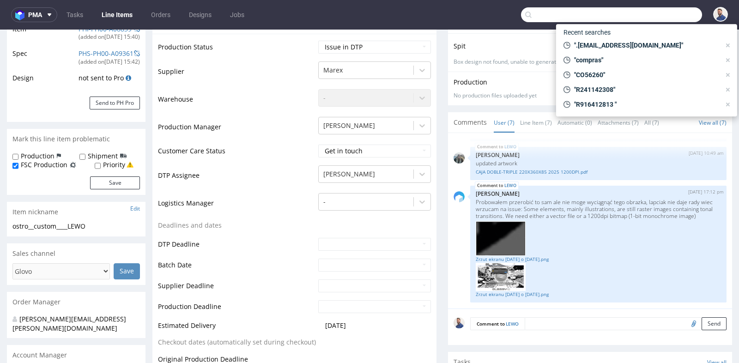
click at [674, 12] on input "text" at bounding box center [611, 14] width 181 height 15
paste input "R791369981"
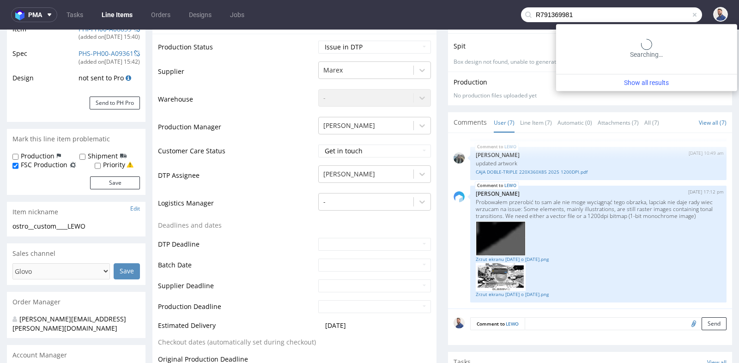
type input "R791369981"
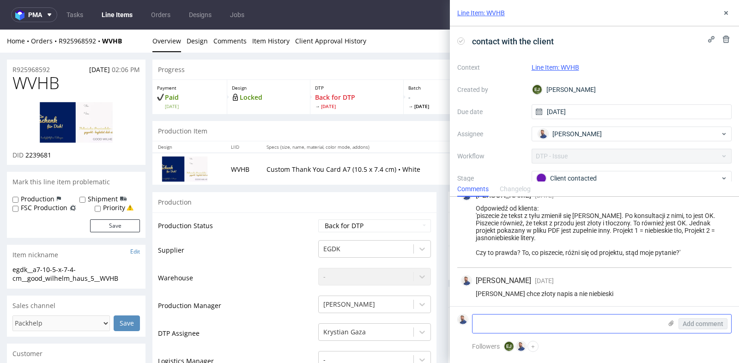
click at [582, 325] on textarea at bounding box center [566, 324] width 189 height 18
type textarea "Klient potwierdza design"
click at [709, 326] on span "Add comment" at bounding box center [703, 324] width 41 height 6
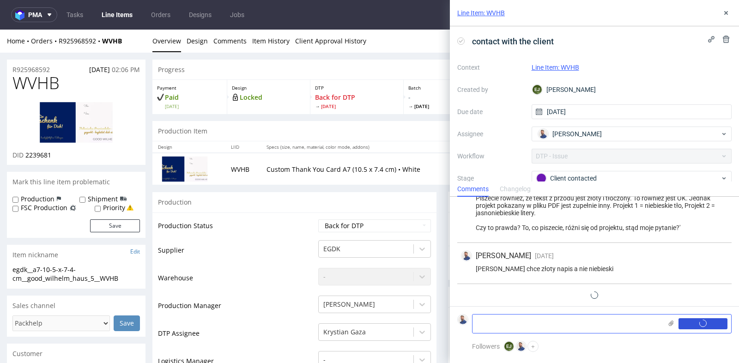
scroll to position [208, 0]
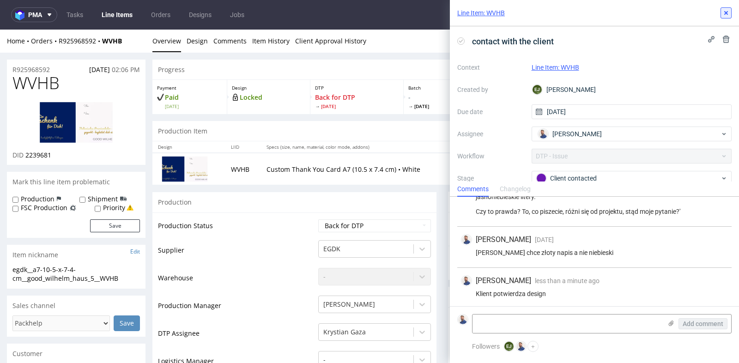
click at [728, 13] on icon at bounding box center [725, 12] width 7 height 7
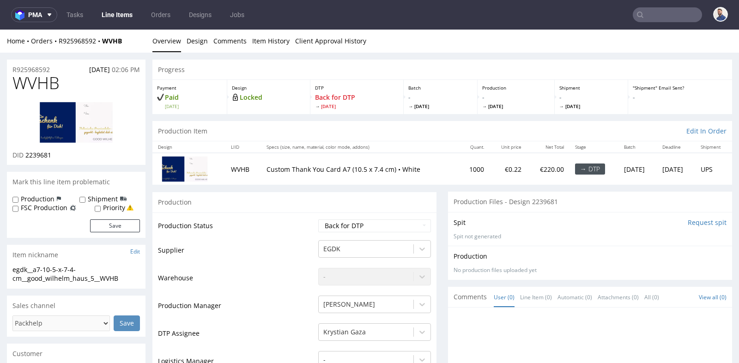
click at [122, 21] on link "Line Items" at bounding box center [117, 14] width 42 height 15
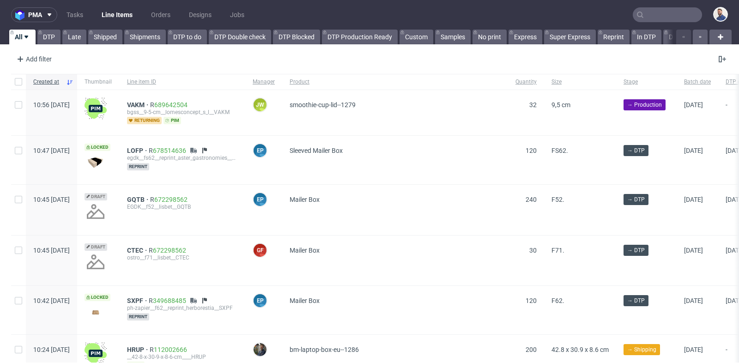
click at [681, 13] on input "text" at bounding box center [667, 14] width 69 height 15
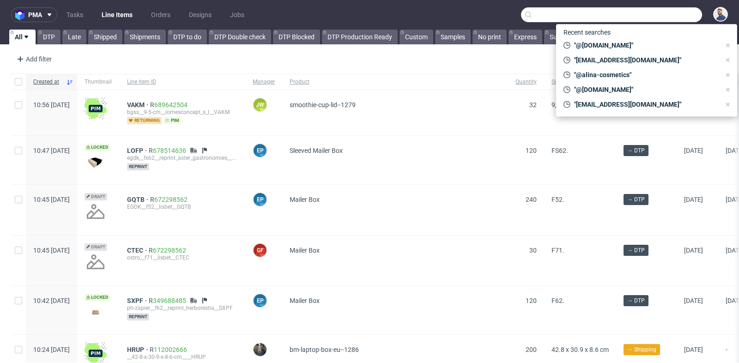
paste input "maximilian.schulz@nova-nutrition.de"
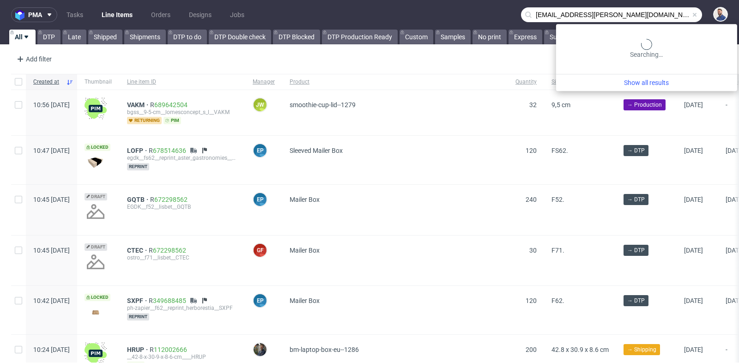
type input "maximilian.schulz@nova-nutrition.de"
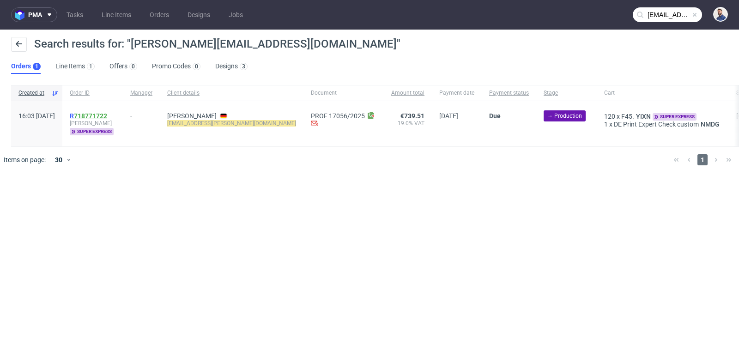
click at [107, 114] on link "718771722" at bounding box center [90, 115] width 33 height 7
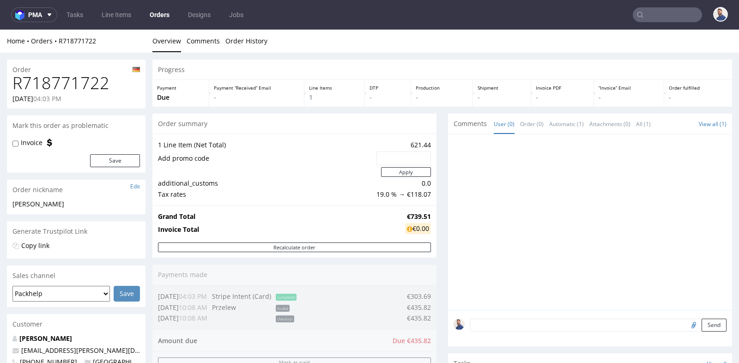
click at [434, 121] on div "Progress Payment Due Payment “Received” Email - Line Items 1 DTP - Production -…" at bounding box center [442, 340] width 580 height 561
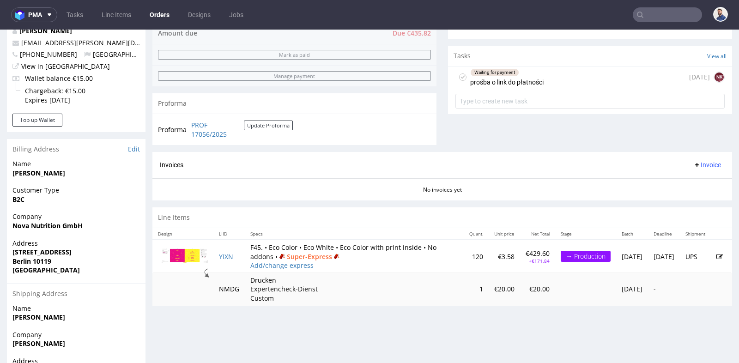
scroll to position [287, 0]
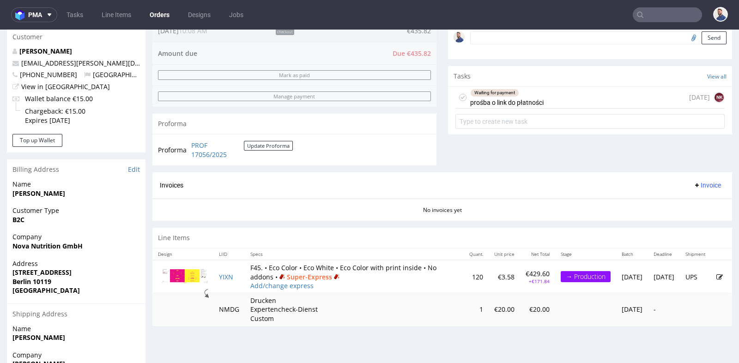
click at [336, 187] on div "Invoices Invoice" at bounding box center [442, 186] width 565 height 12
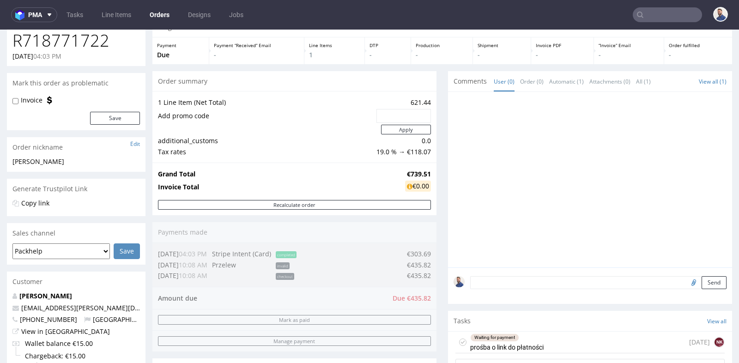
scroll to position [82, 0]
